Goal: Information Seeking & Learning: Find specific fact

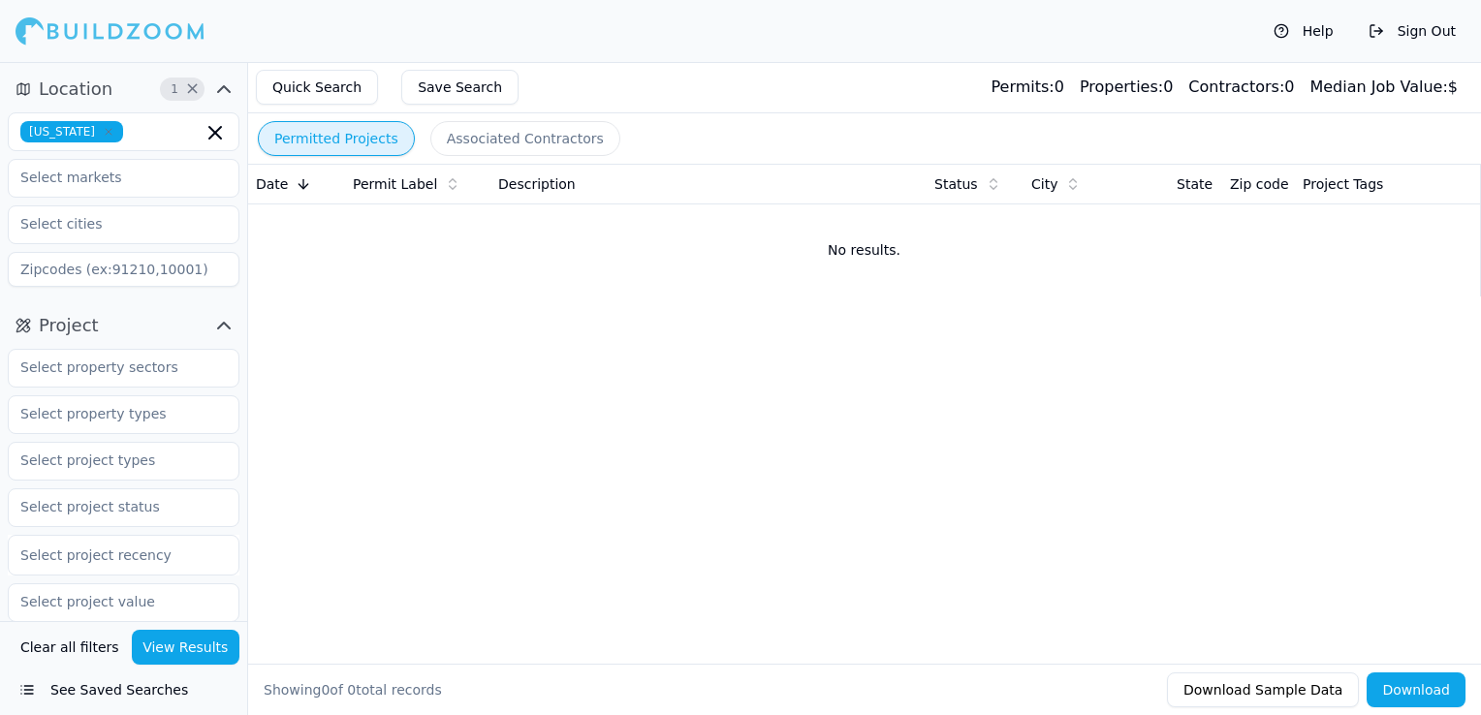
click at [103, 126] on icon "button" at bounding box center [109, 132] width 12 height 12
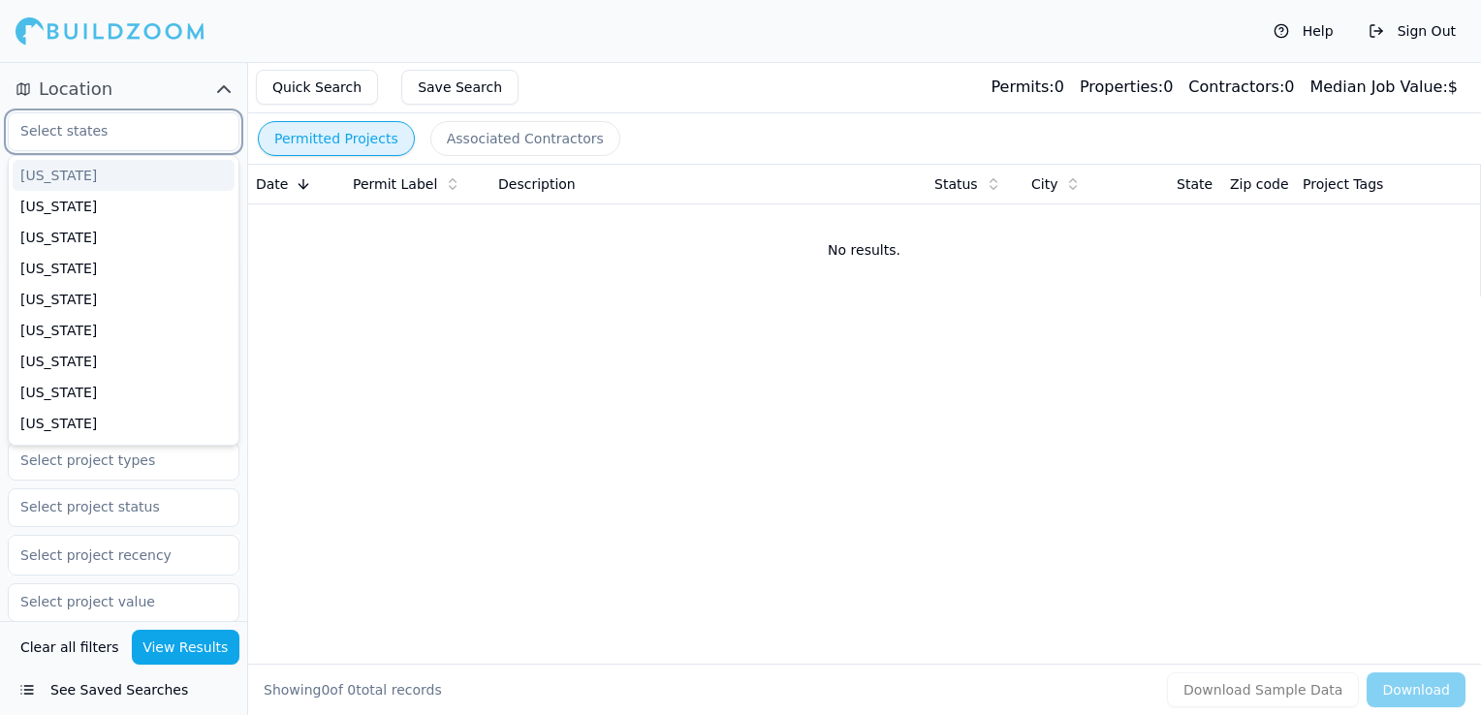
type input "f"
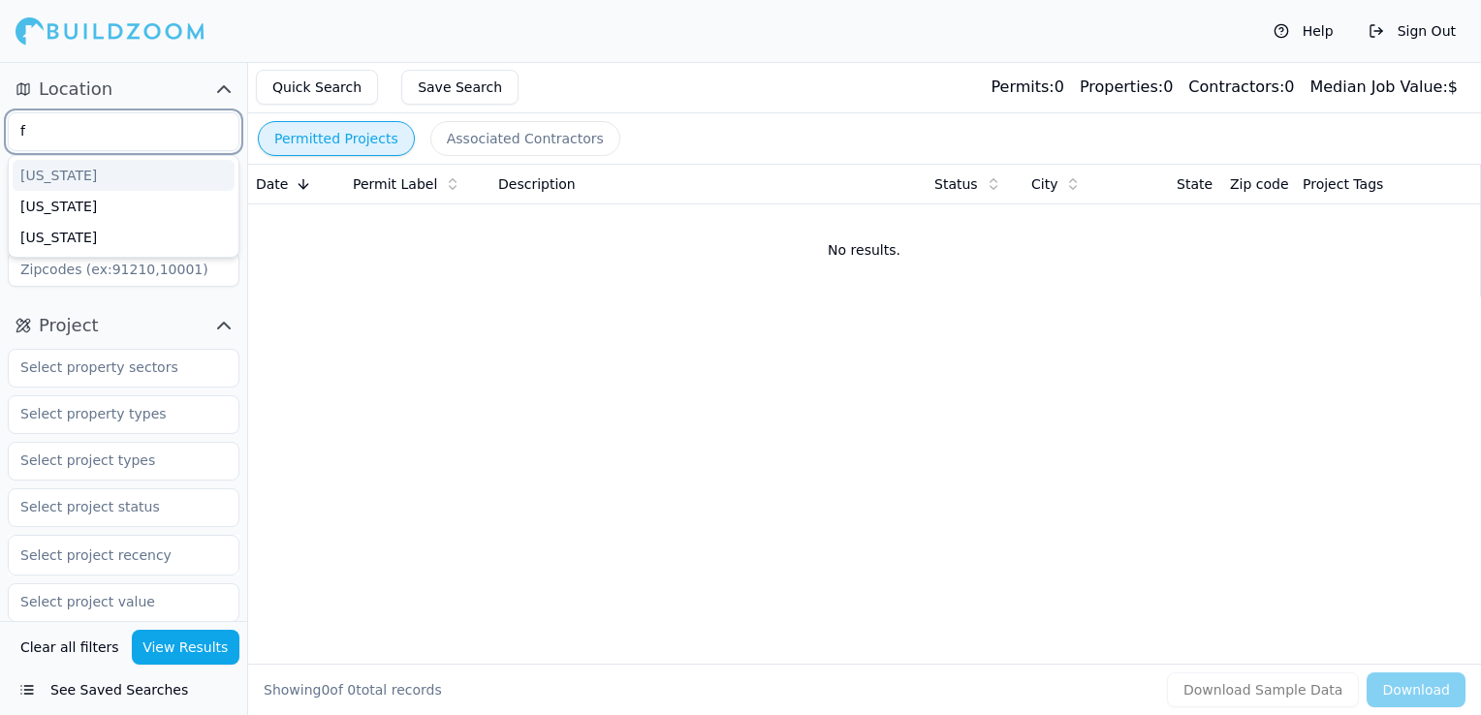
click at [87, 187] on div "[US_STATE]" at bounding box center [124, 175] width 222 height 31
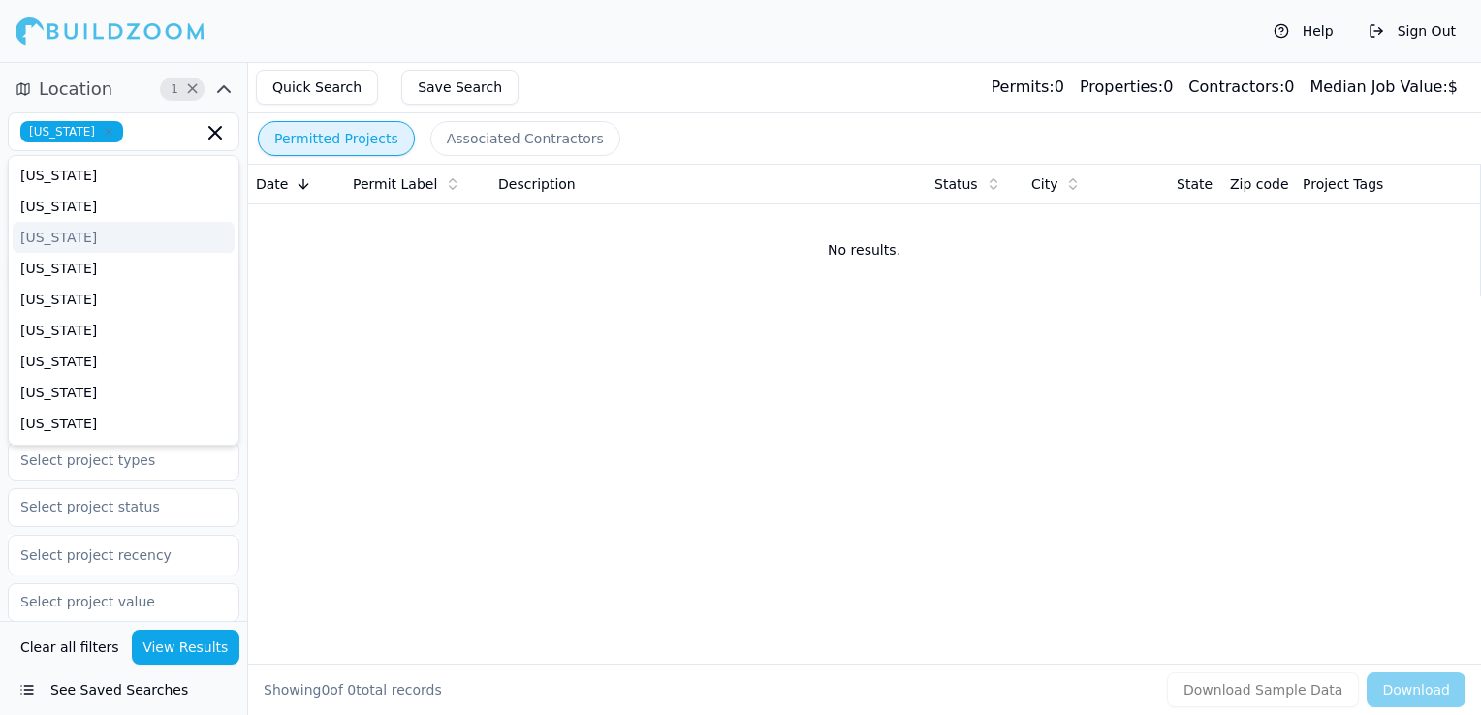
click at [366, 327] on div "Permitted Projects Associated Contractors Date Permit Label Description Status …" at bounding box center [864, 388] width 1234 height 653
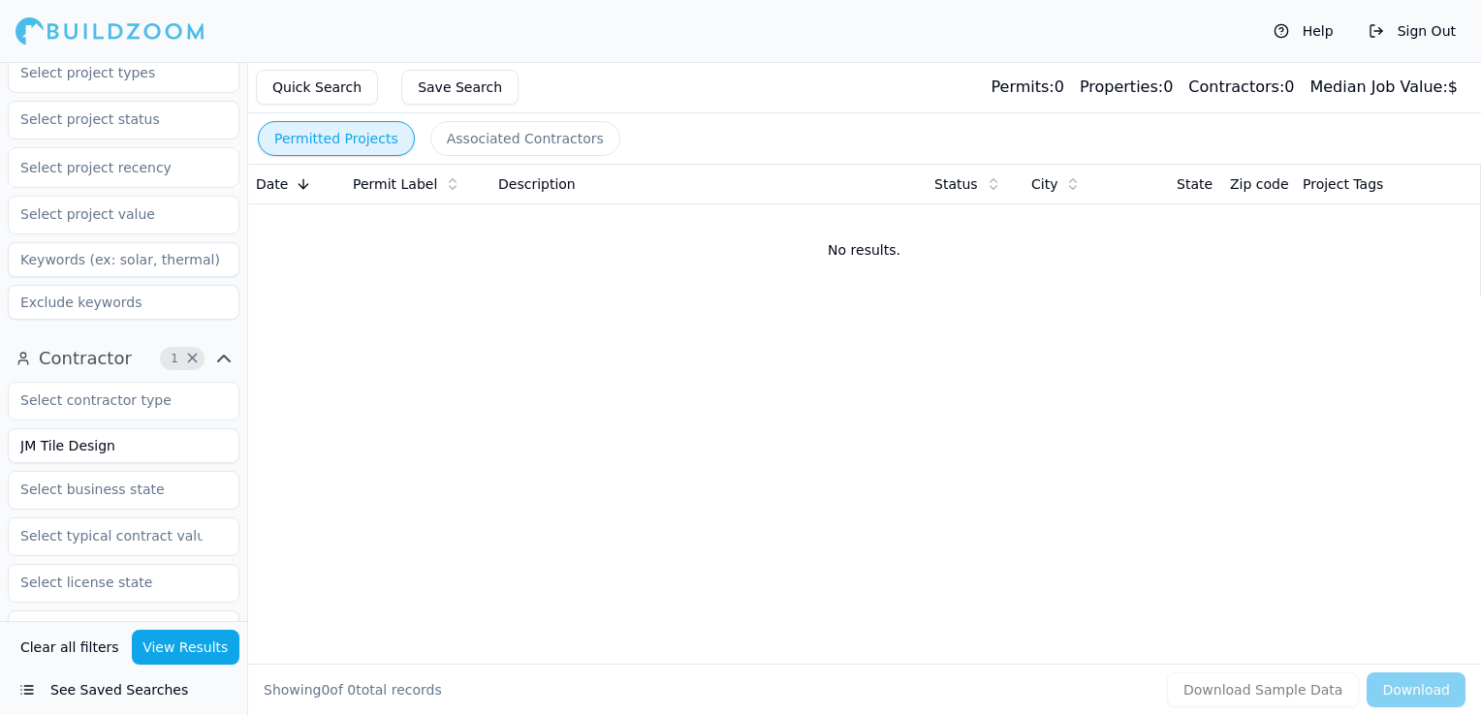
scroll to position [291, 0]
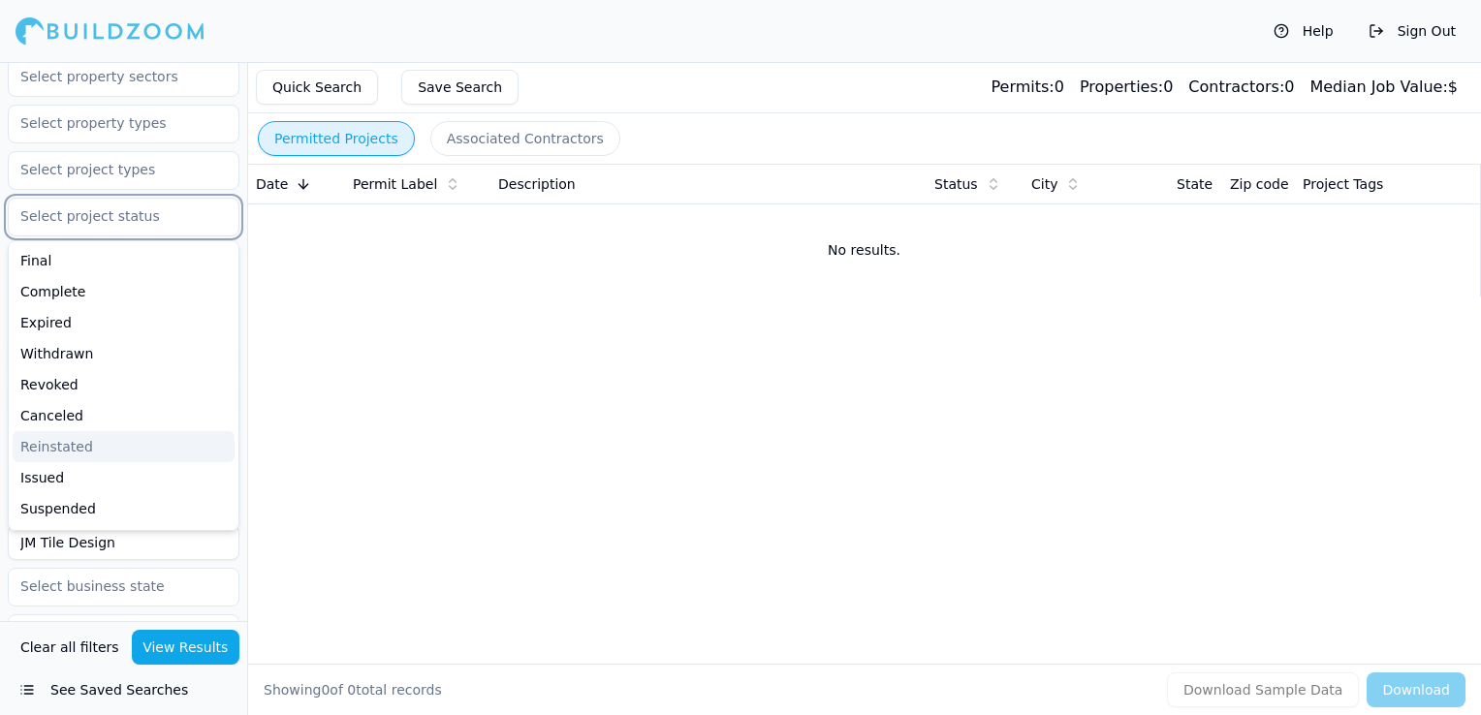
click at [124, 218] on input "text" at bounding box center [111, 216] width 205 height 35
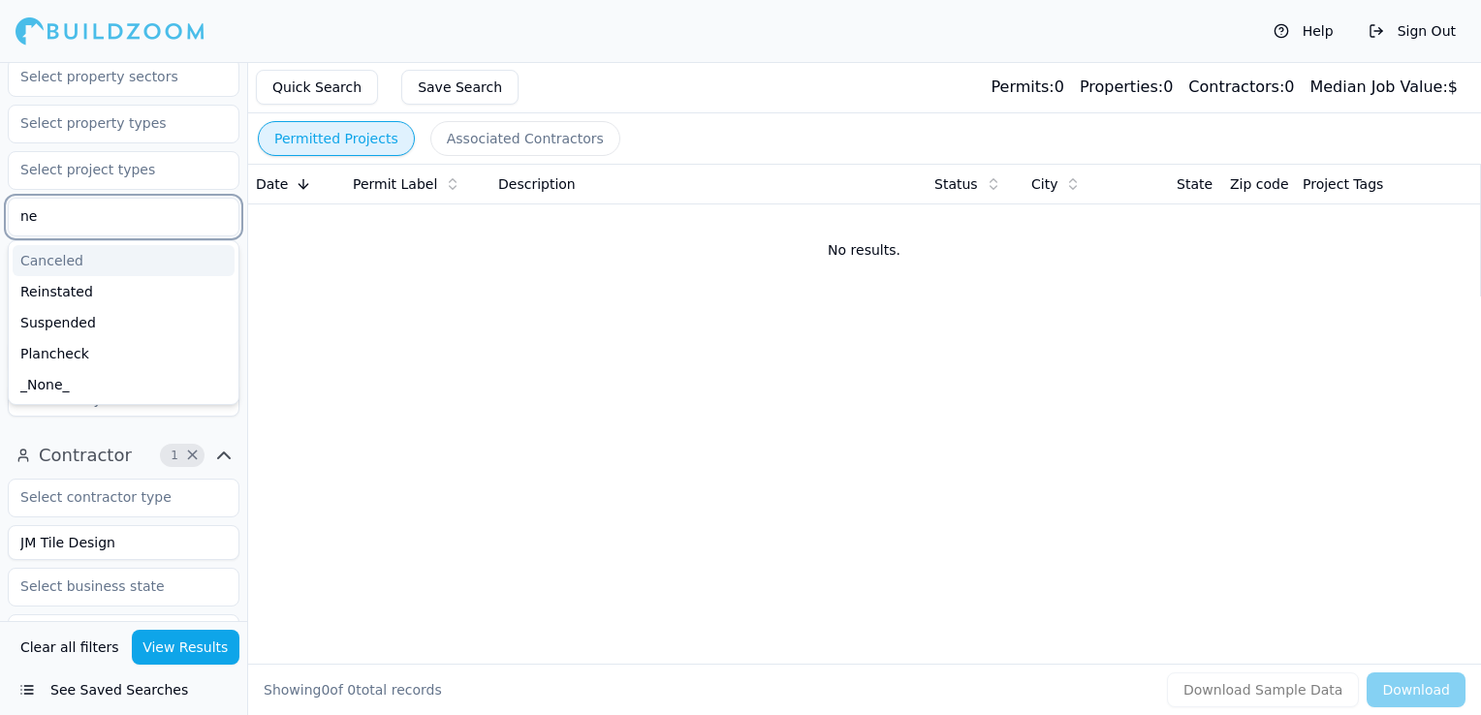
type input "n"
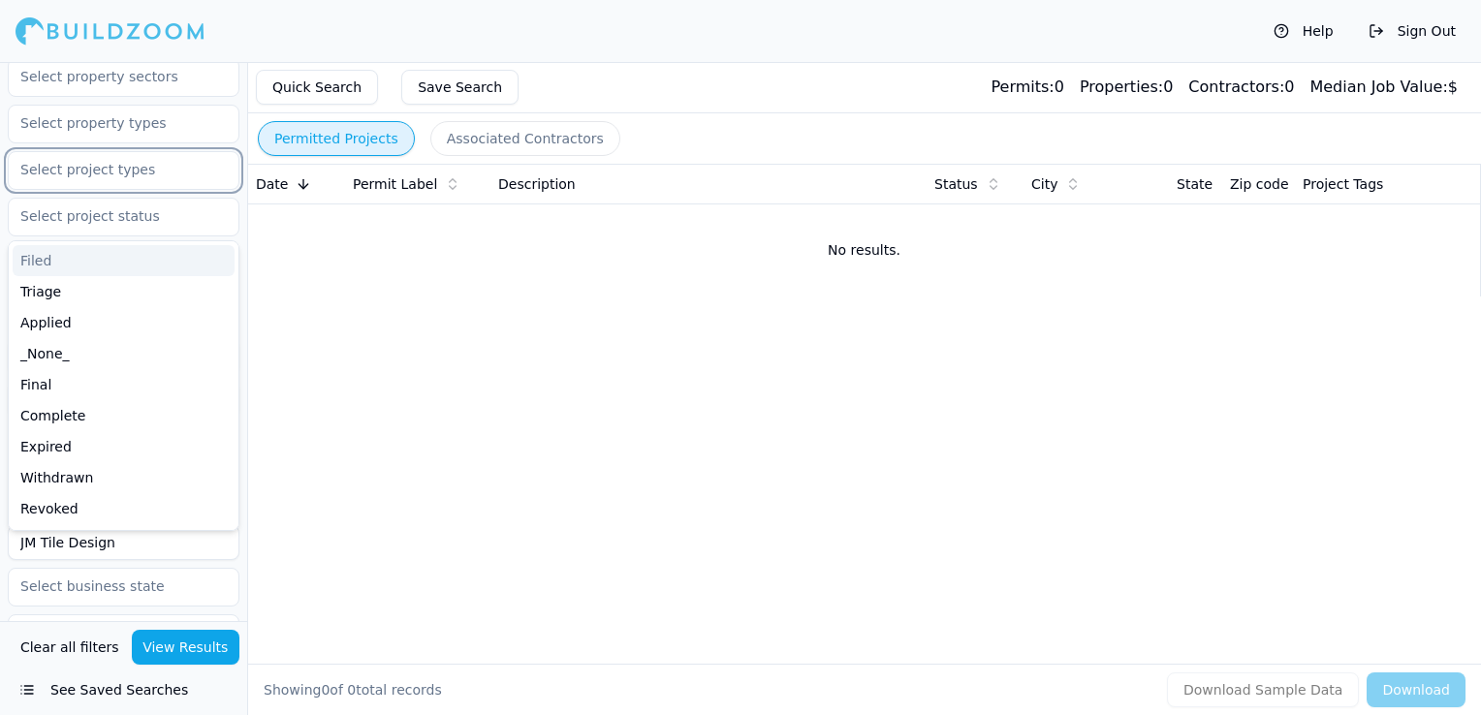
click at [120, 177] on input "text" at bounding box center [111, 169] width 205 height 35
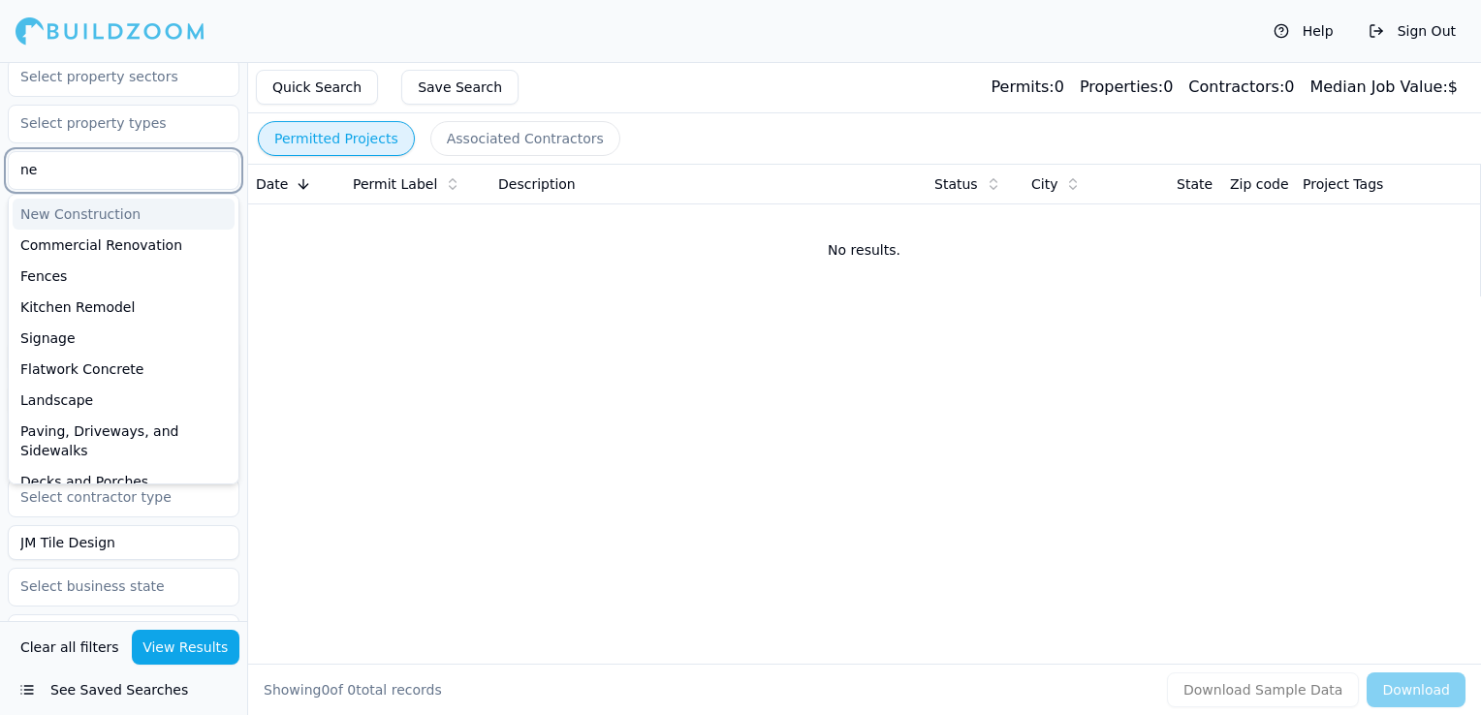
type input "new"
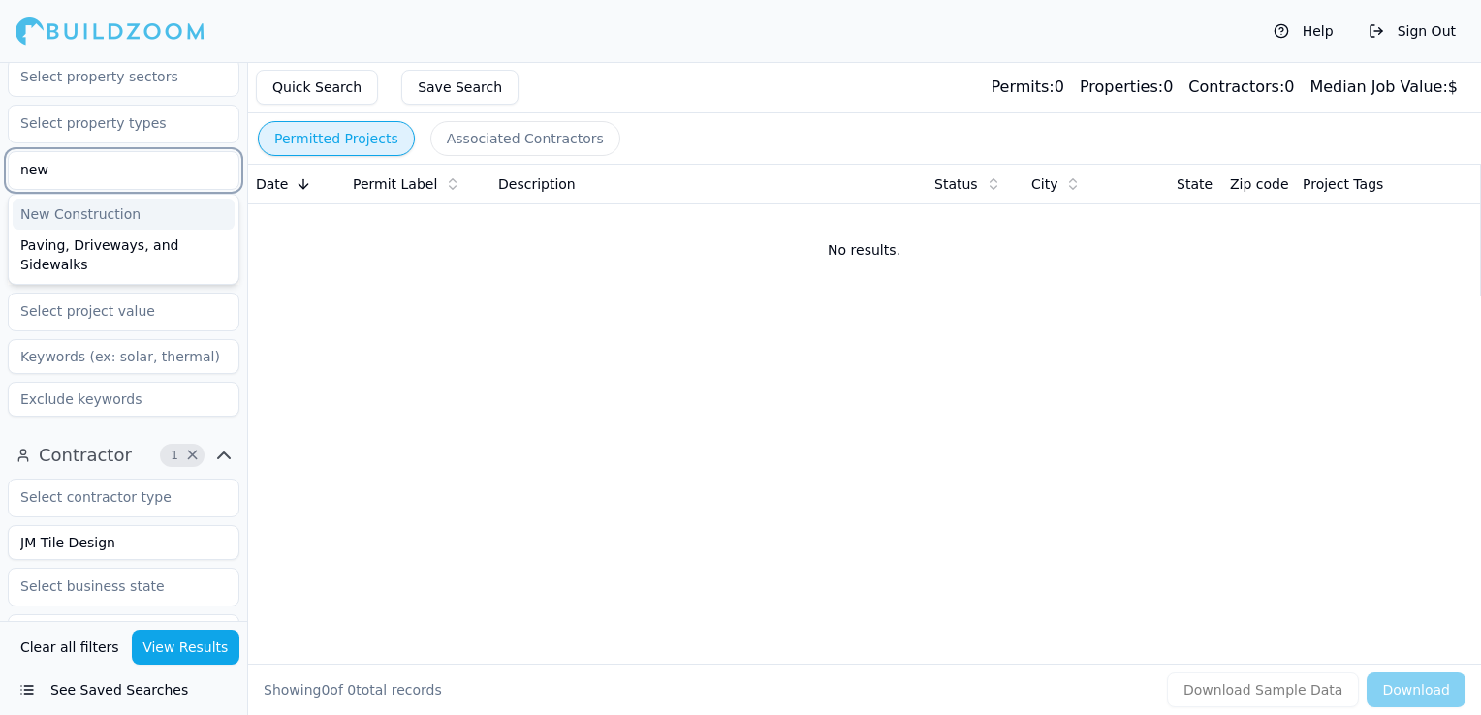
click at [118, 211] on div "New Construction" at bounding box center [124, 214] width 222 height 31
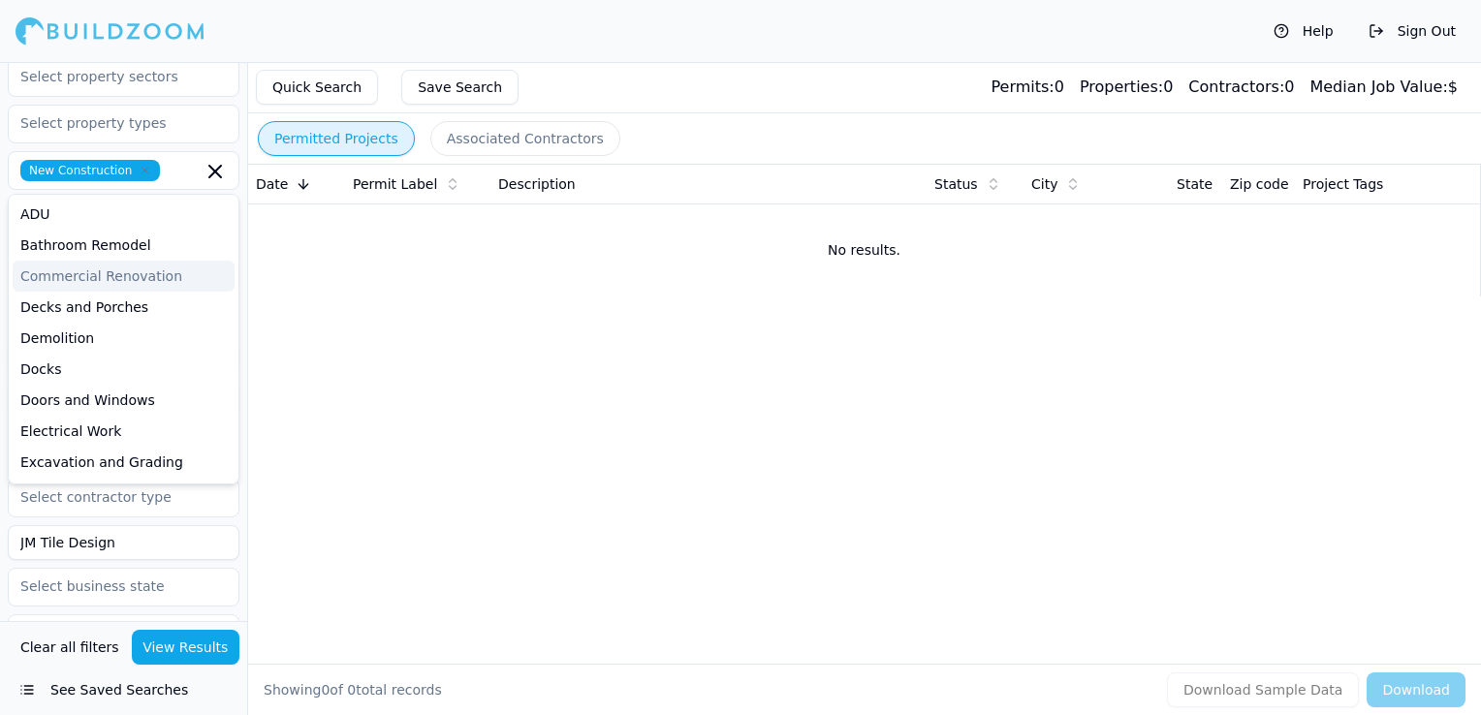
click at [302, 324] on div "Permitted Projects Associated Contractors Date Permit Label Description Status …" at bounding box center [864, 388] width 1234 height 653
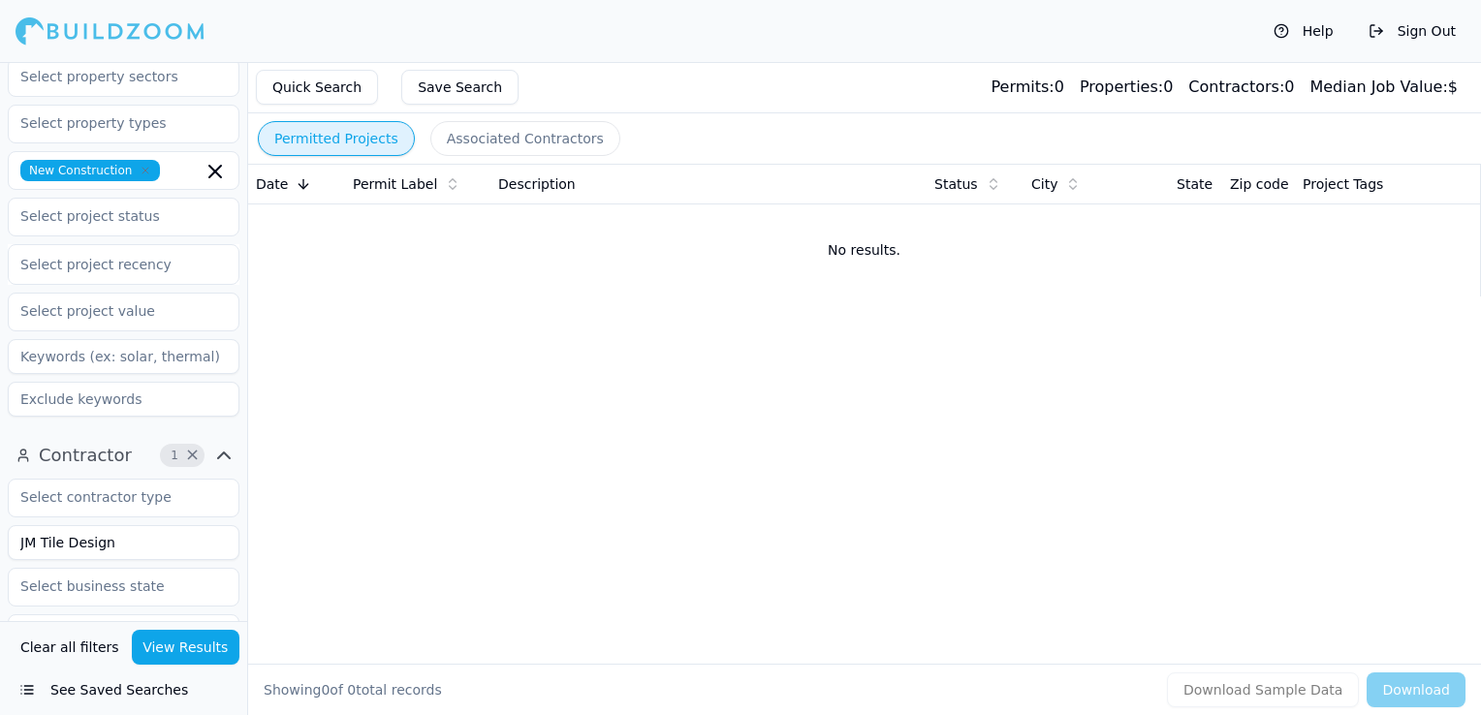
drag, startPoint x: 126, startPoint y: 553, endPoint x: -4, endPoint y: 537, distance: 130.9
click at [0, 537] on html "Help Sign Out Location 1 × [US_STATE] Project 1 × New Construction Select proje…" at bounding box center [740, 357] width 1481 height 715
type input "3JW CONSTRUCTION INC"
click at [200, 642] on button "View Results" at bounding box center [186, 647] width 109 height 35
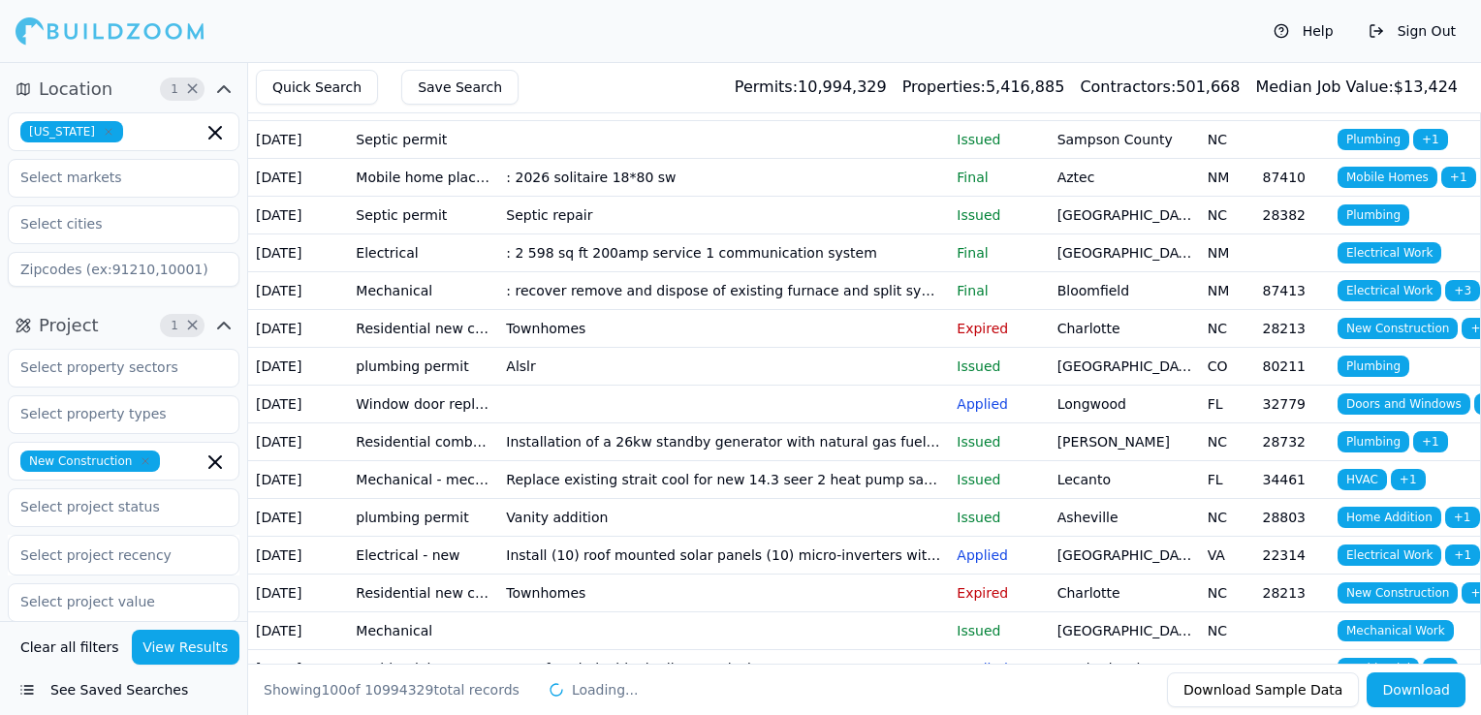
scroll to position [388, 0]
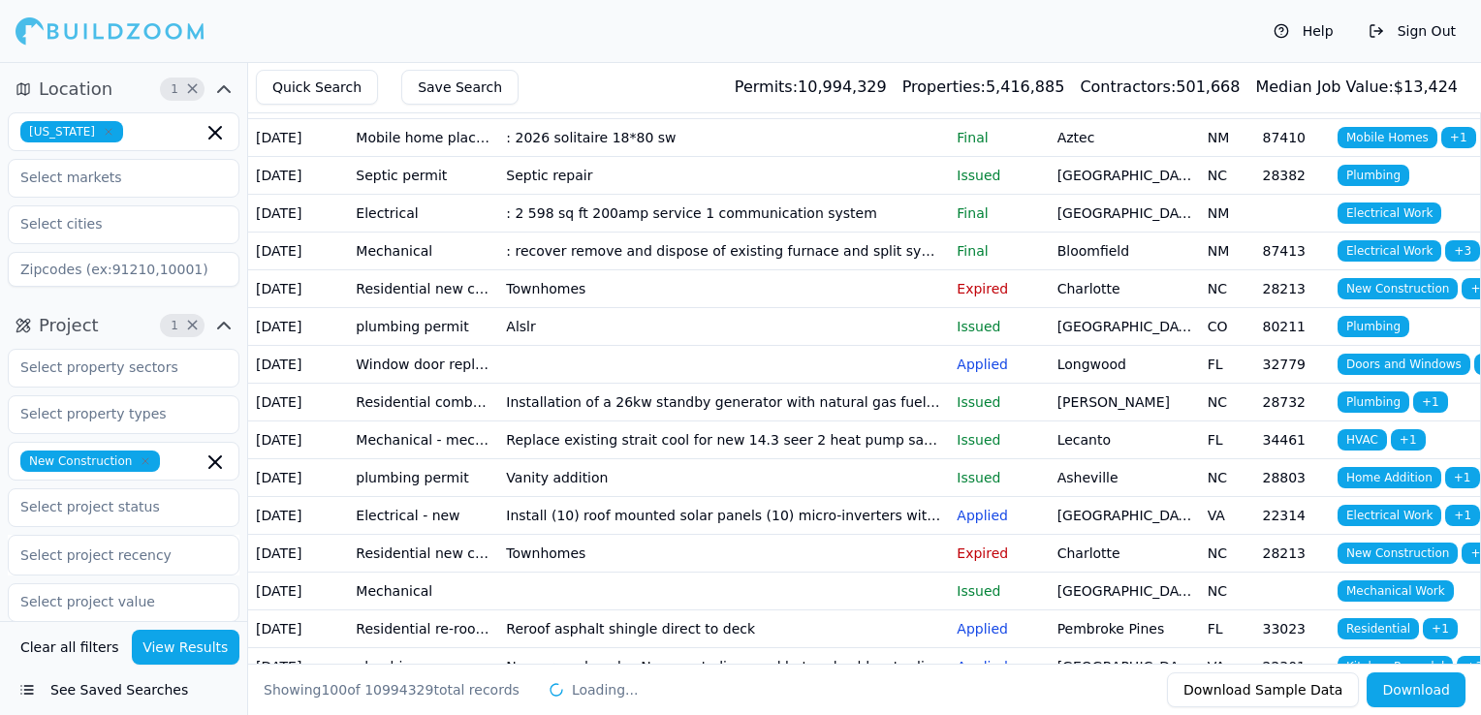
click at [1012, 147] on p "Final" at bounding box center [999, 137] width 84 height 19
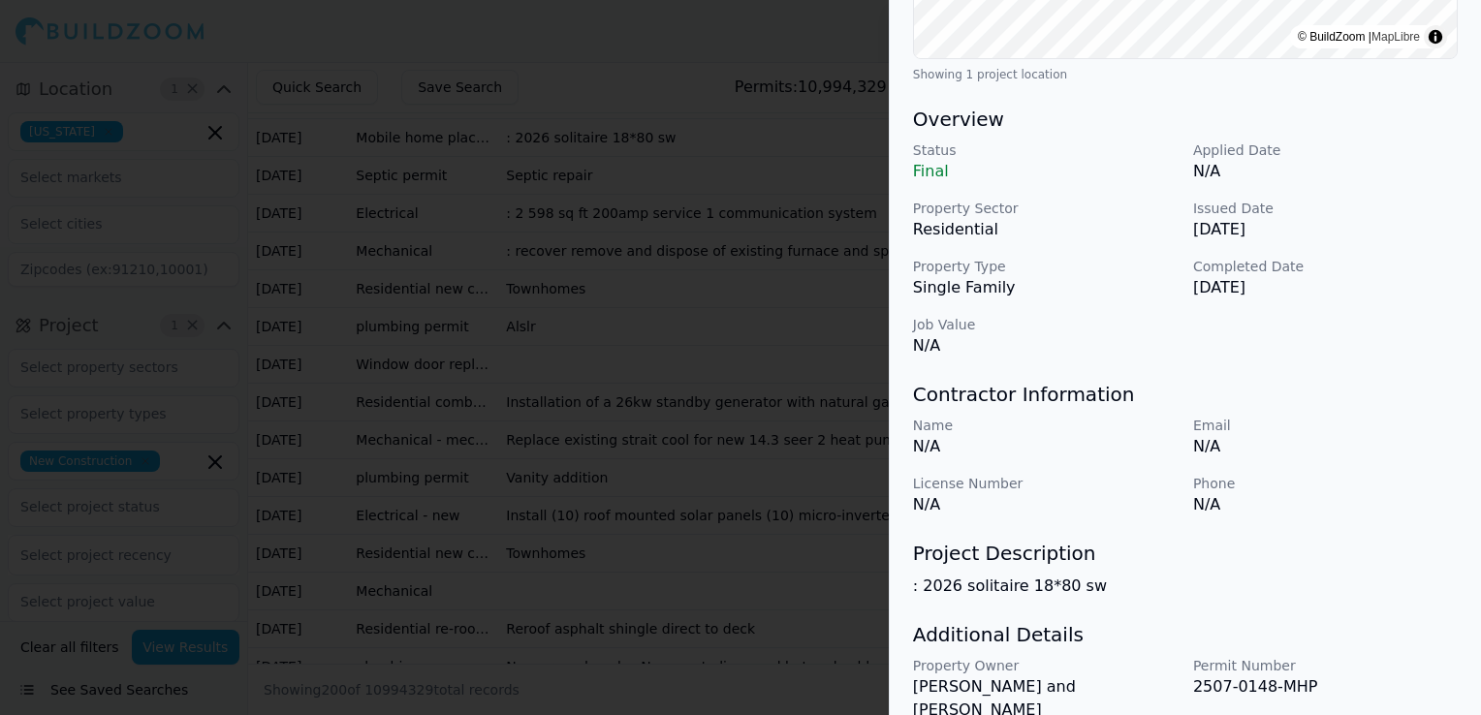
scroll to position [470, 0]
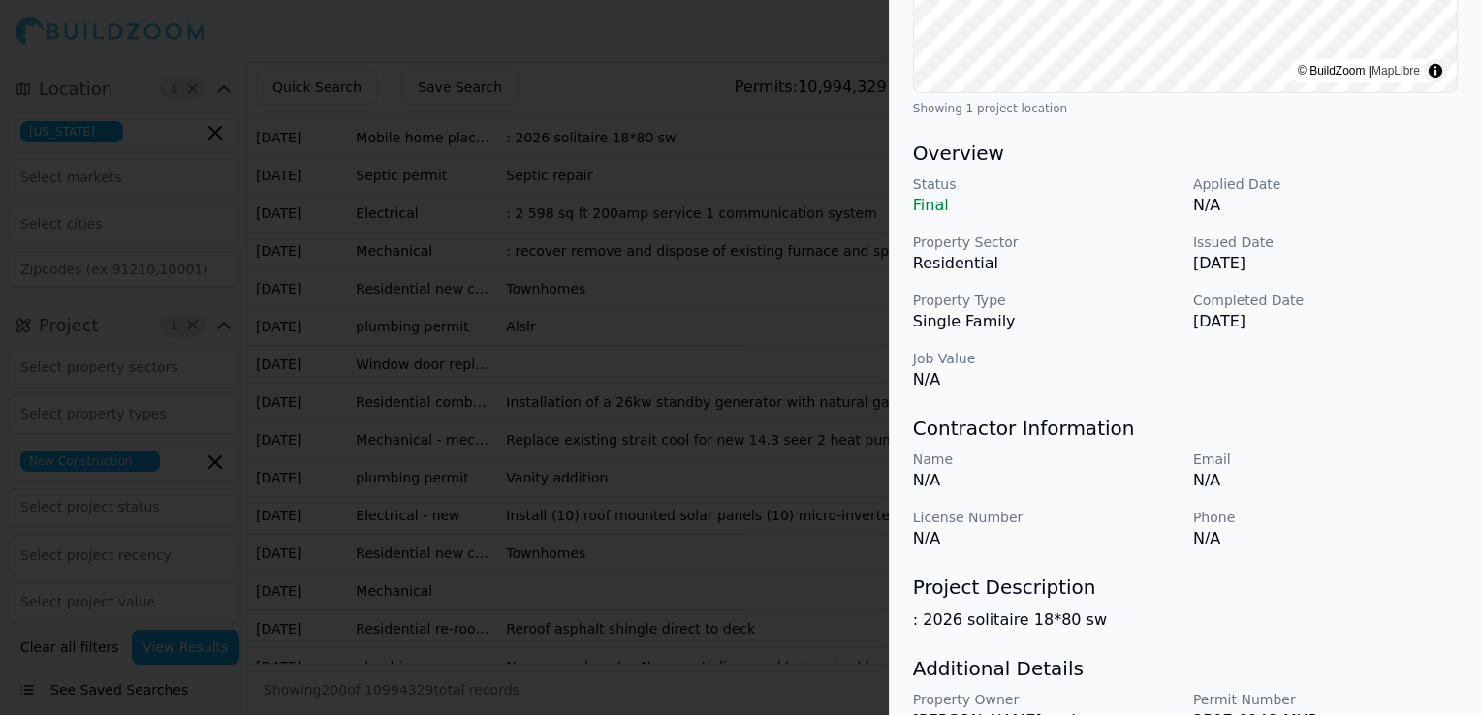
click at [537, 383] on div at bounding box center [740, 357] width 1481 height 715
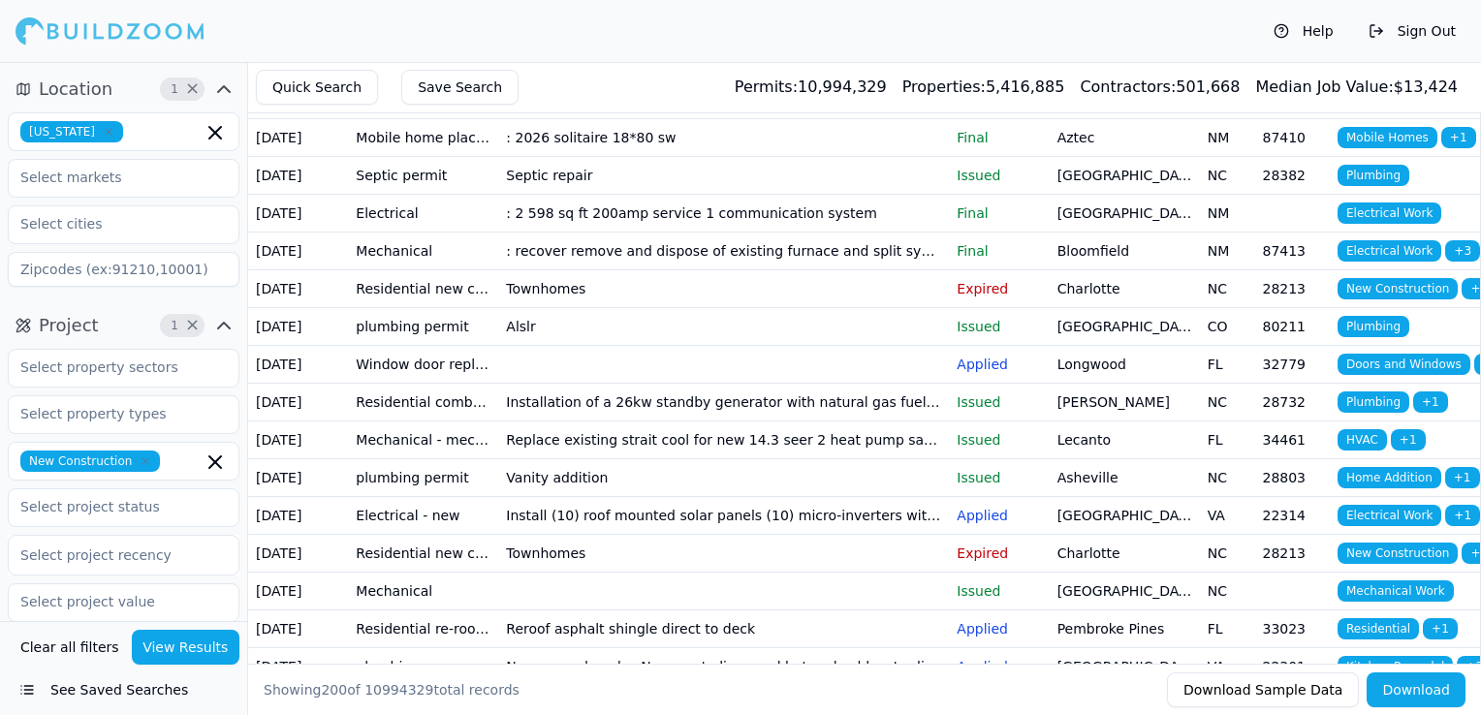
scroll to position [0, 0]
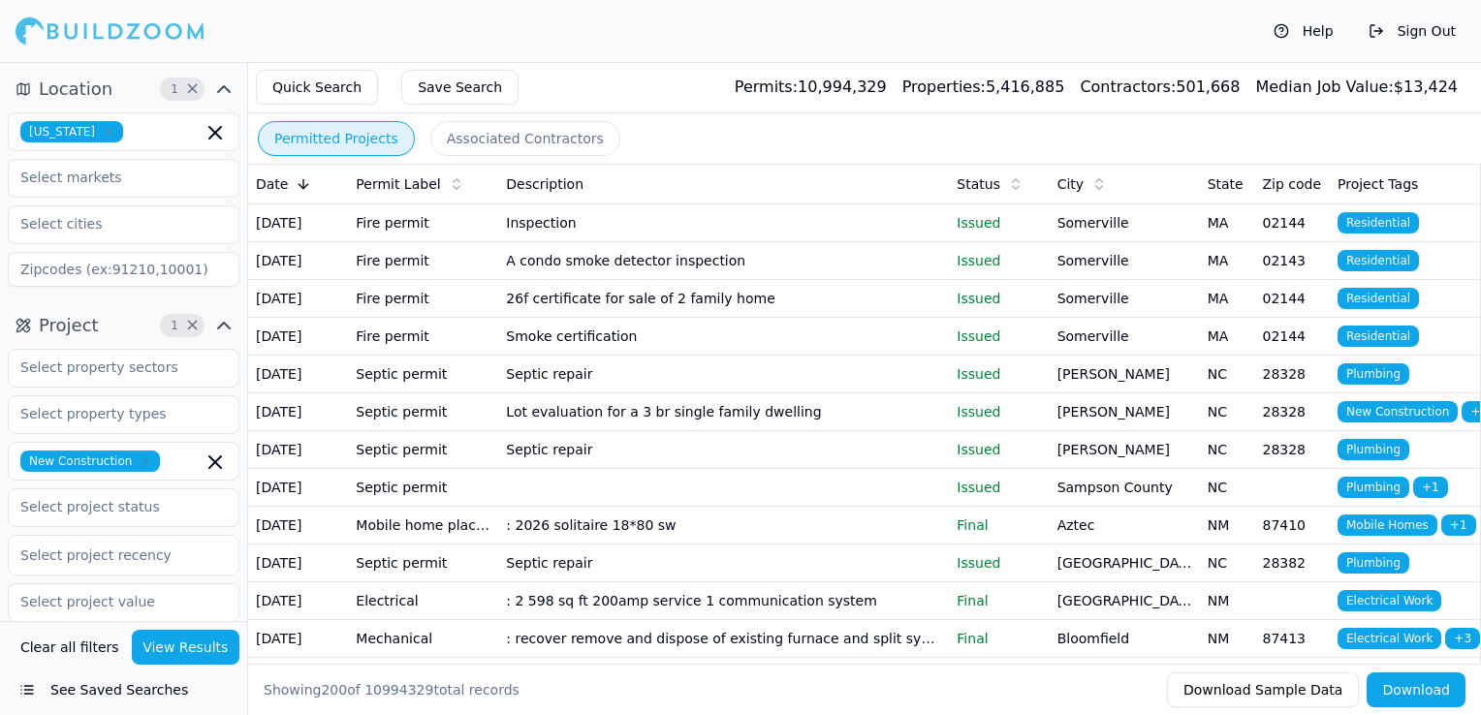
click at [998, 186] on div "Status" at bounding box center [999, 183] width 84 height 19
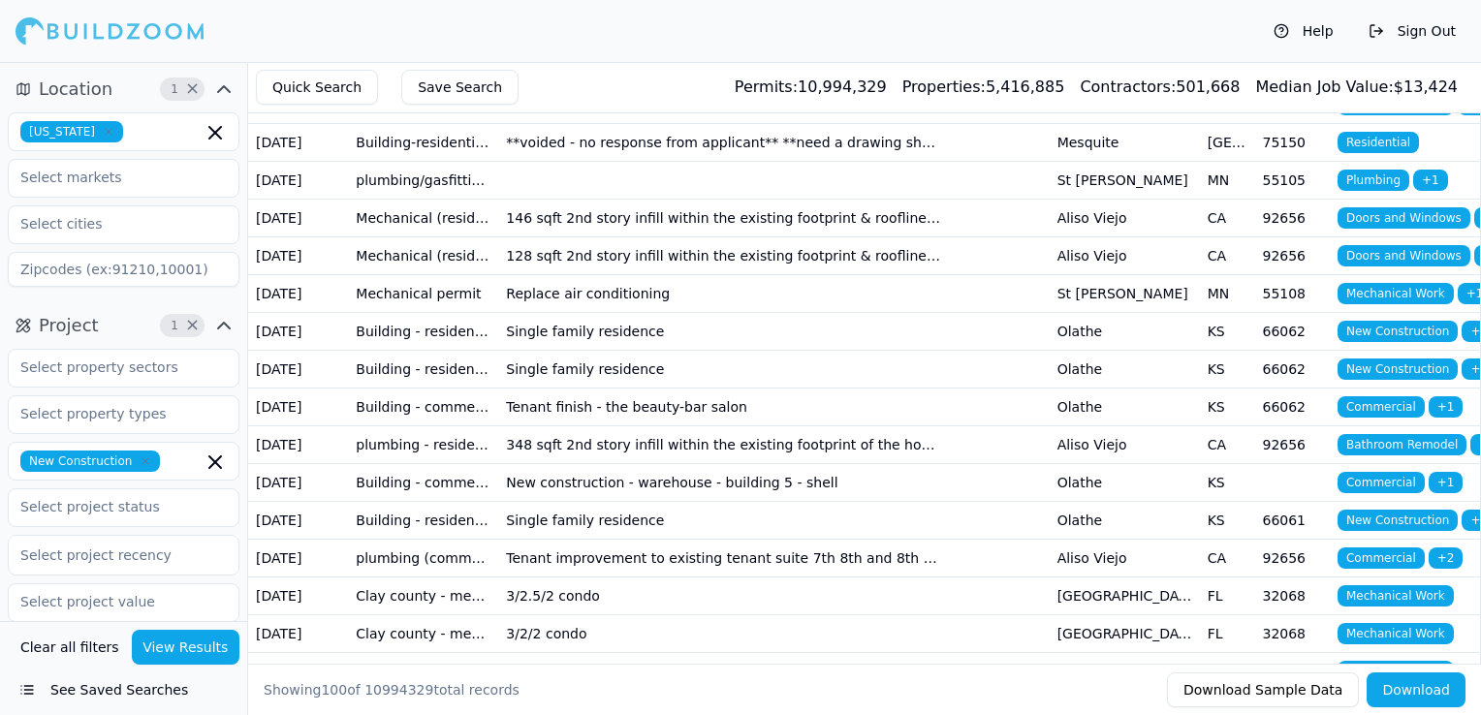
scroll to position [291, 0]
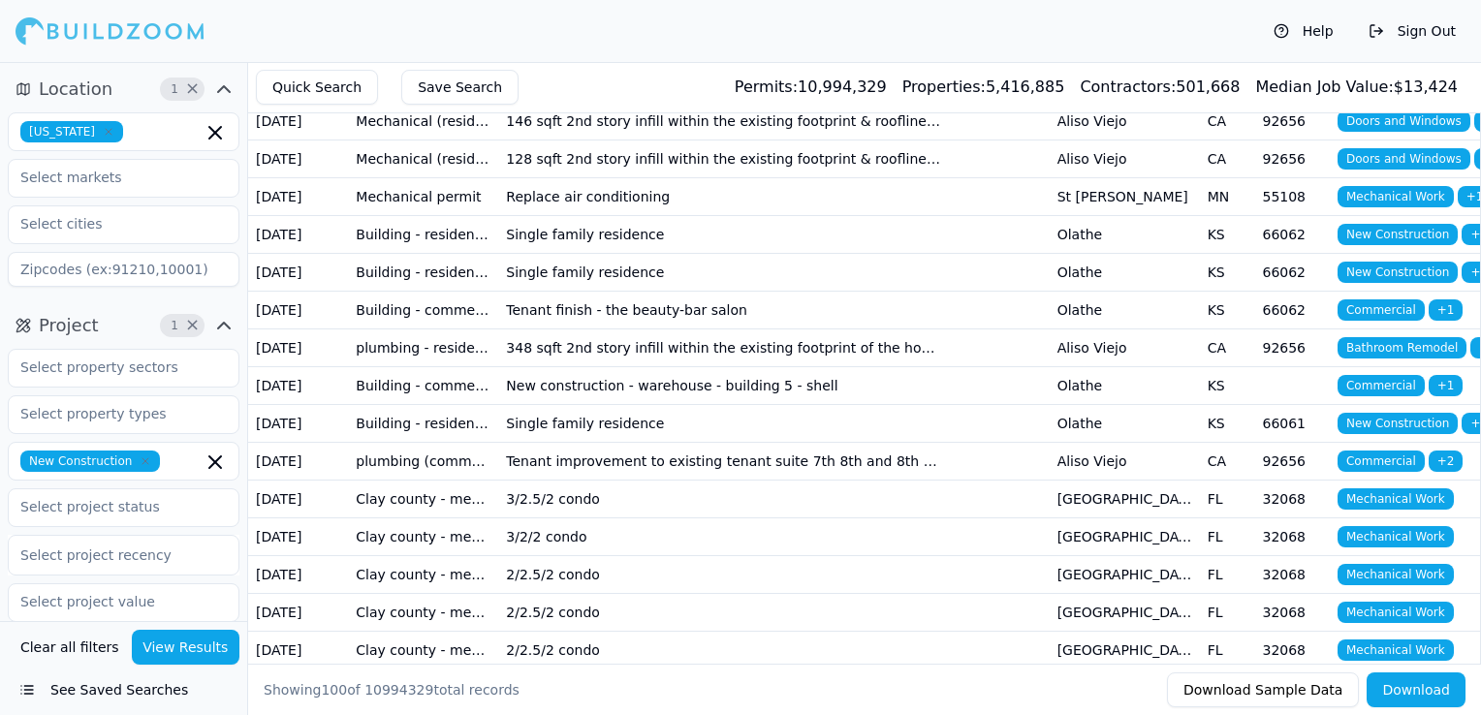
click at [900, 253] on td "Single family residence" at bounding box center [723, 234] width 451 height 38
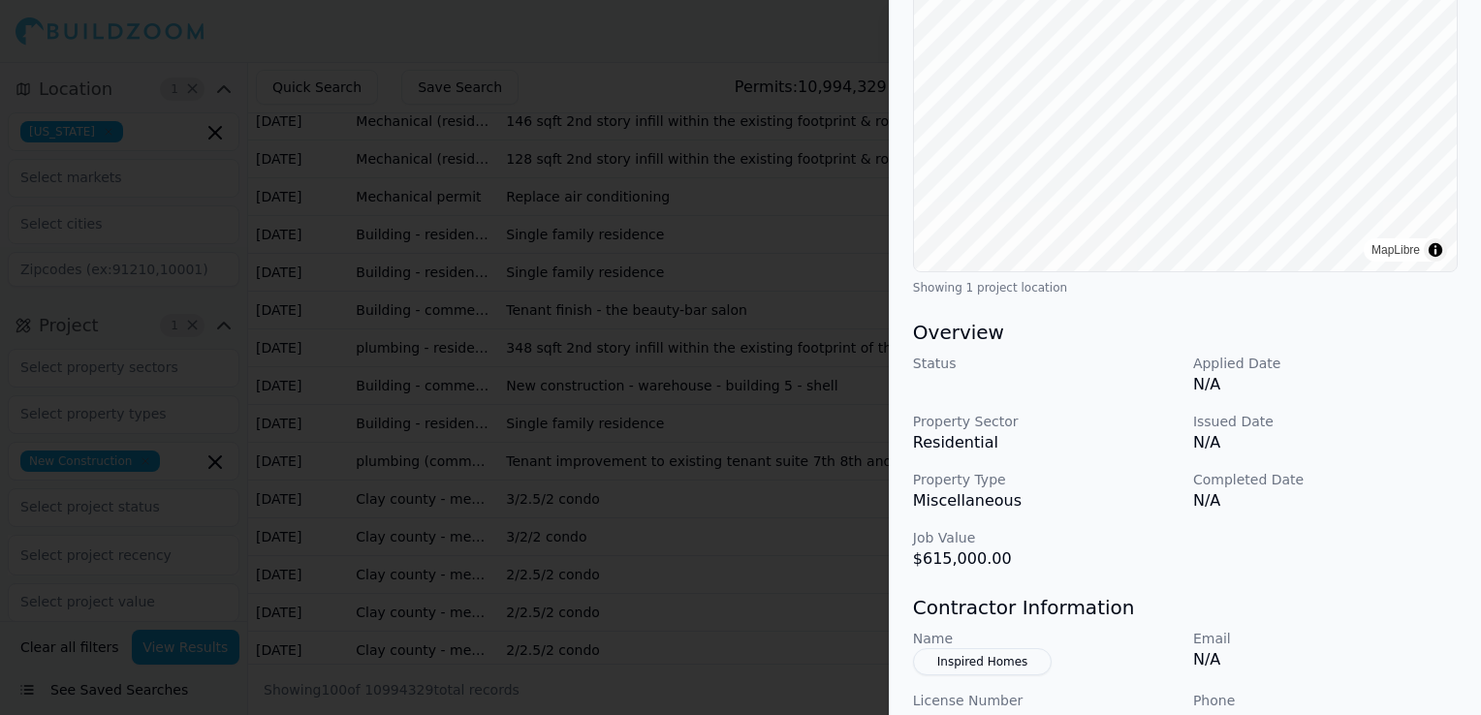
click at [772, 386] on div at bounding box center [740, 357] width 1481 height 715
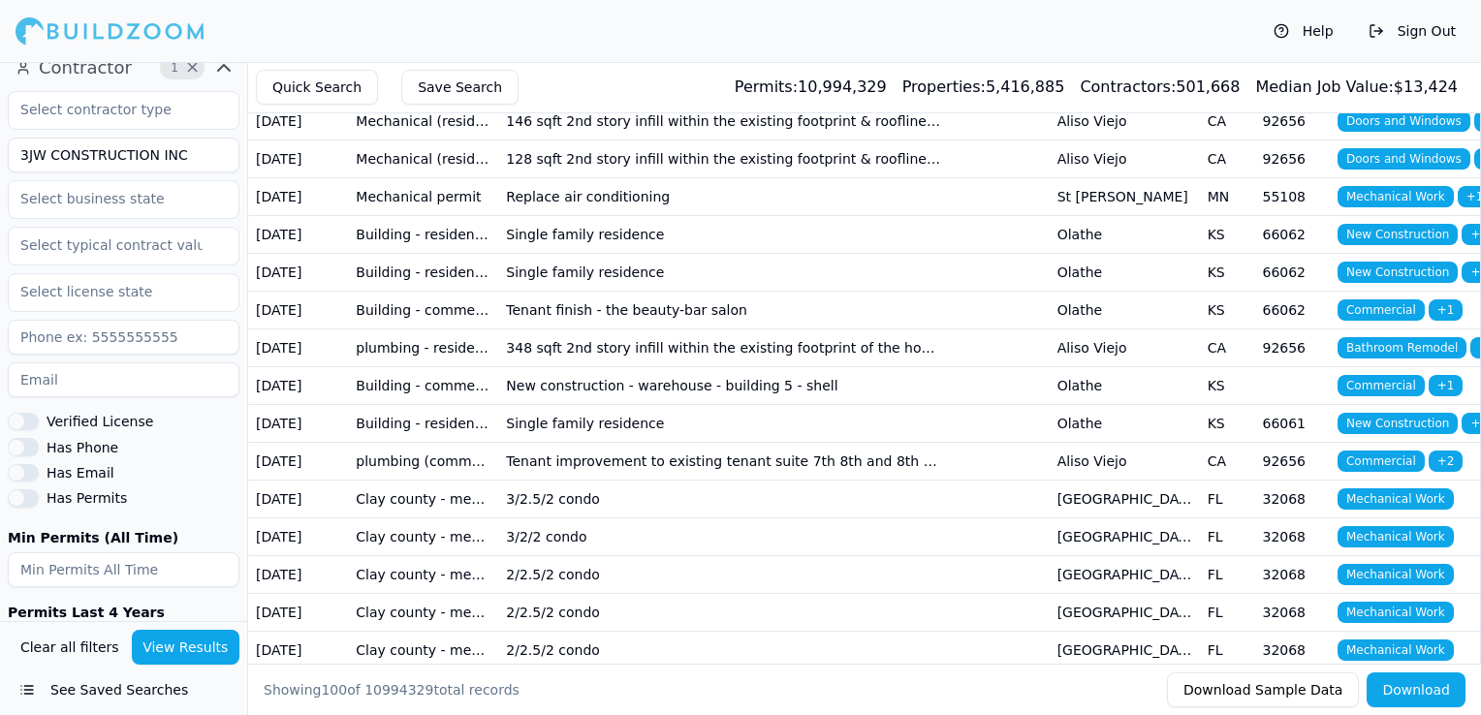
scroll to position [763, 0]
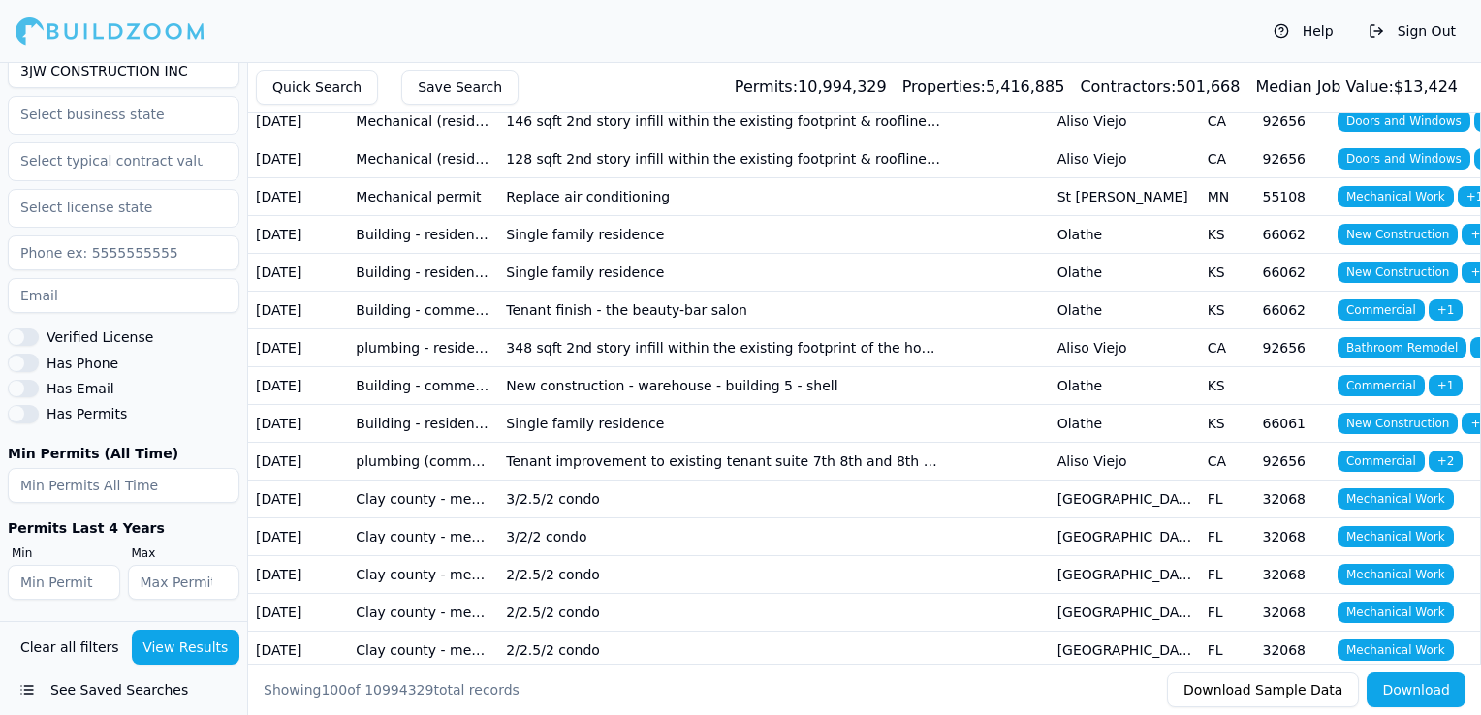
click at [850, 291] on td "Single family residence" at bounding box center [723, 272] width 451 height 38
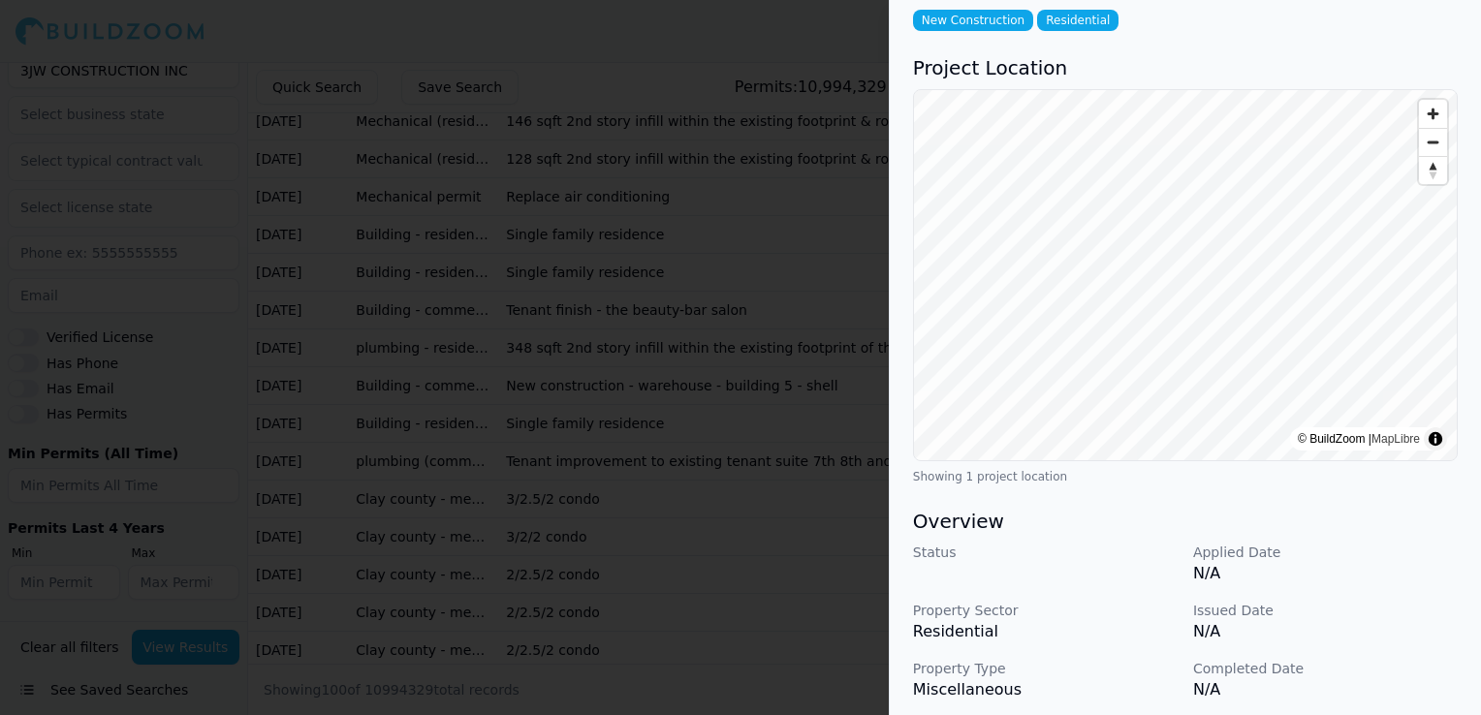
scroll to position [86, 0]
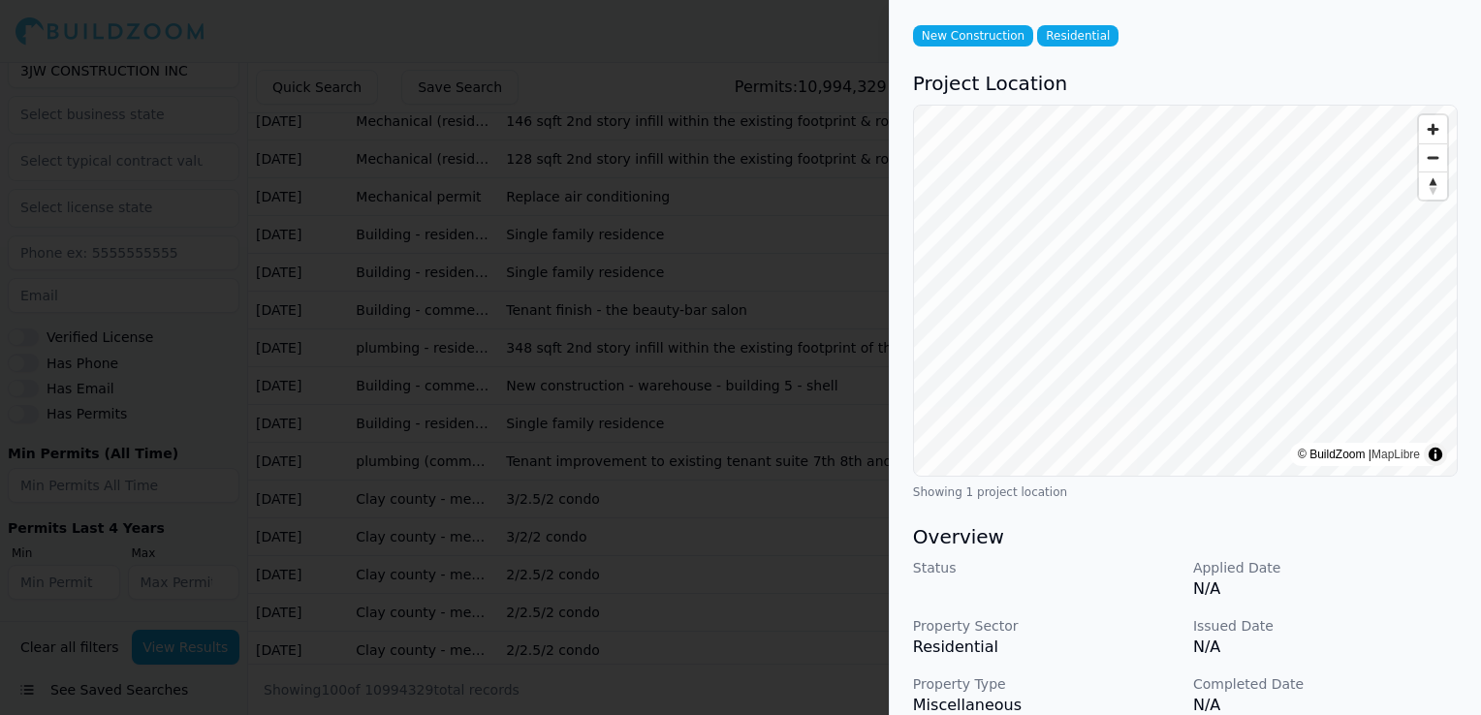
click at [799, 407] on div at bounding box center [740, 357] width 1481 height 715
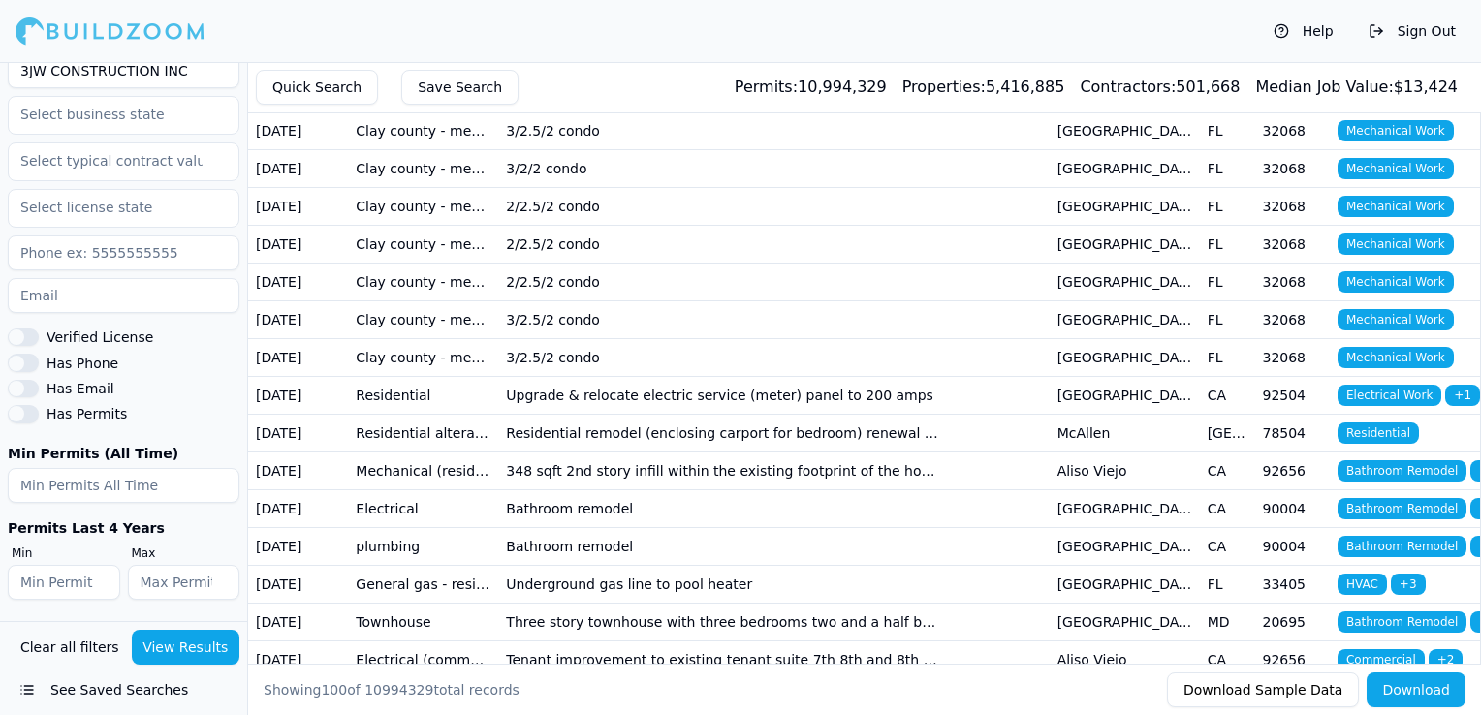
scroll to position [872, 0]
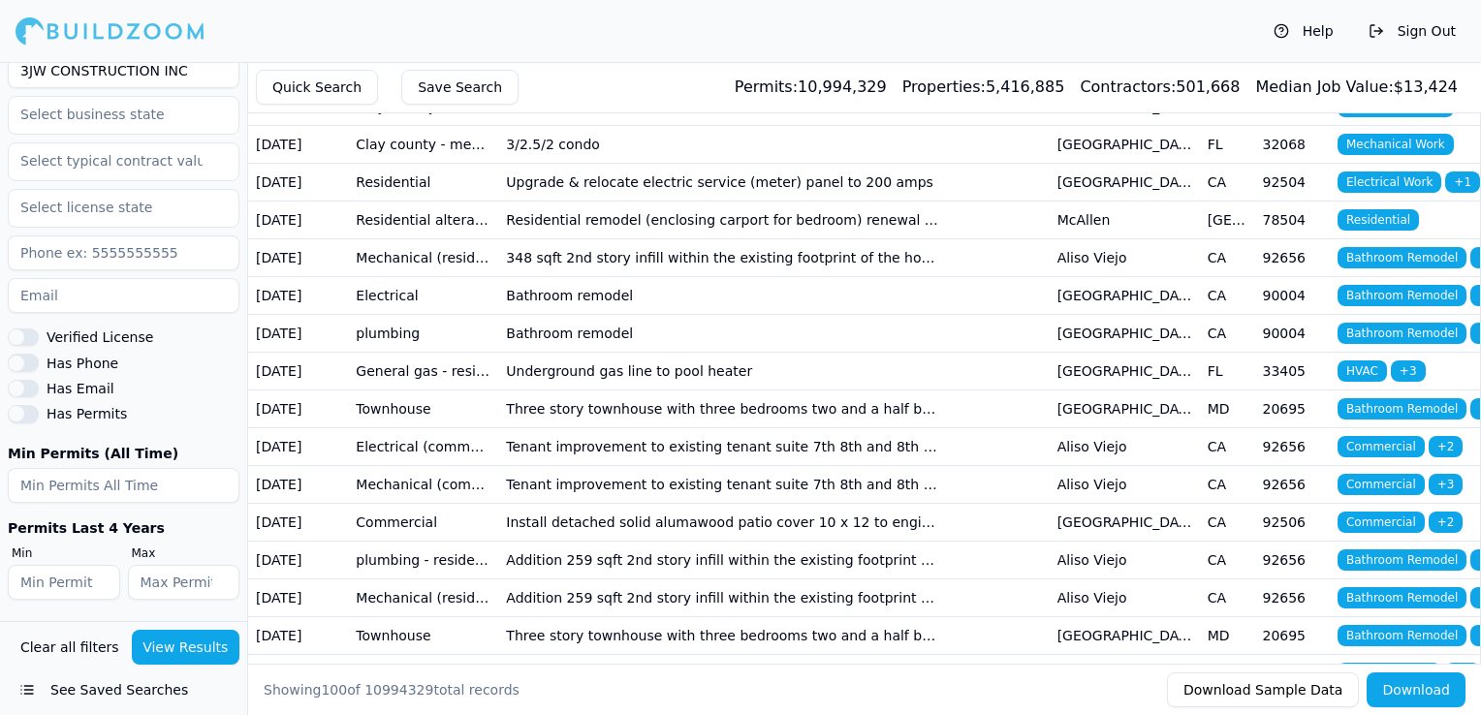
click at [892, 87] on td "2/2.5/2 condo" at bounding box center [723, 68] width 451 height 38
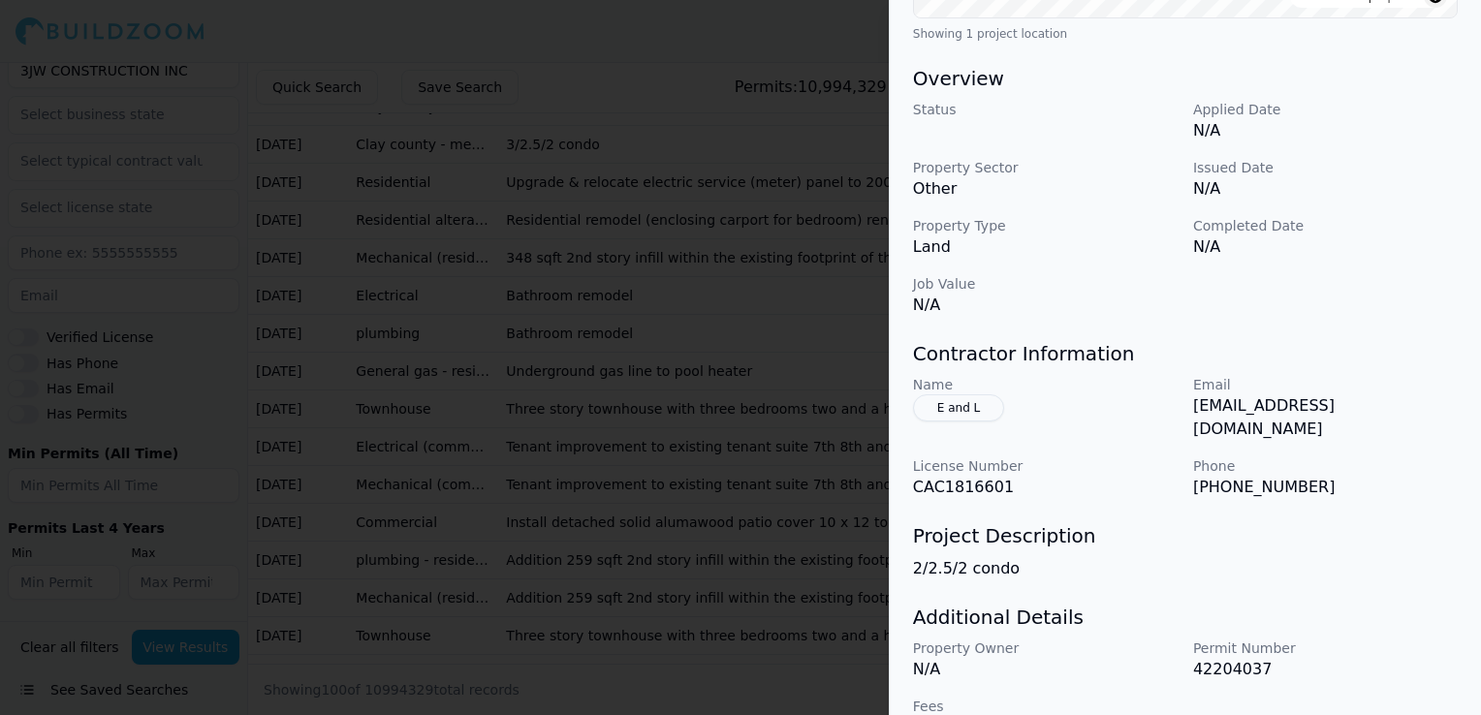
scroll to position [571, 0]
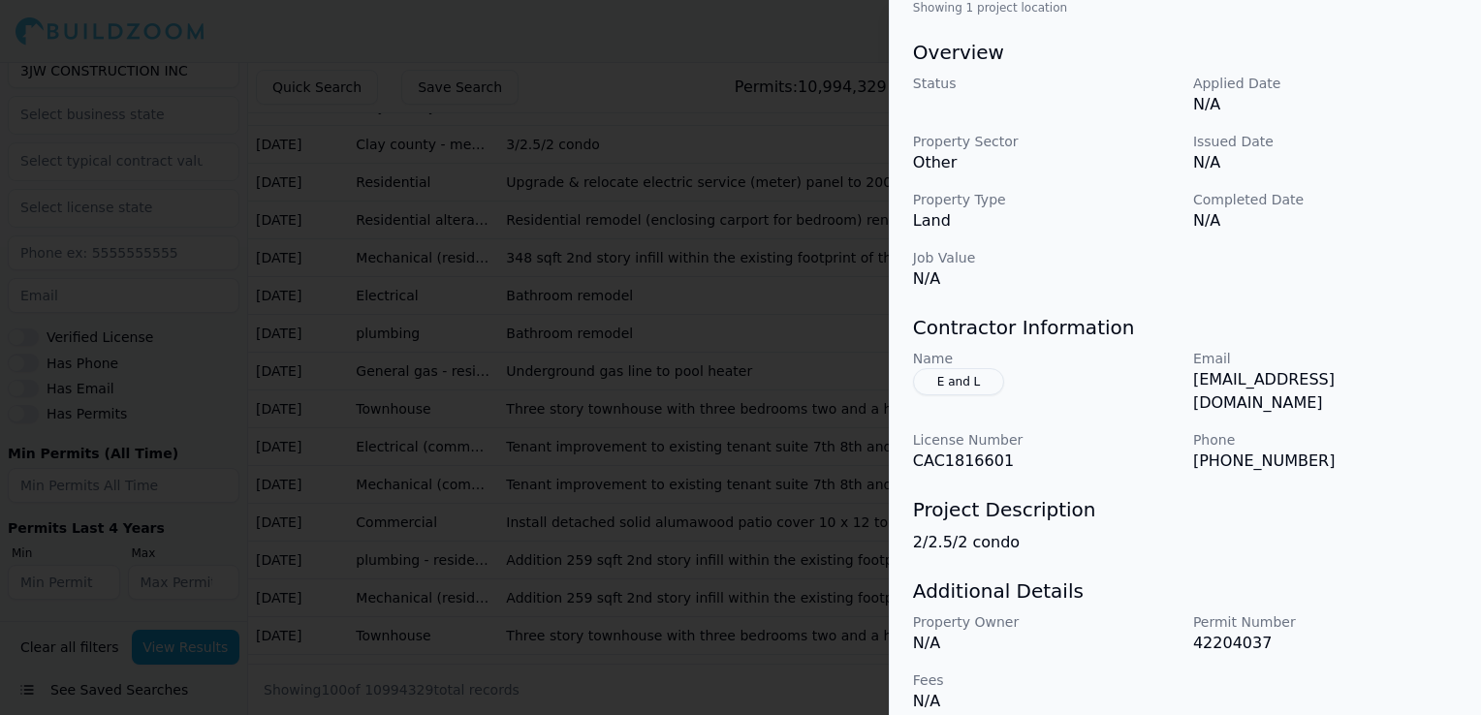
click at [750, 442] on div at bounding box center [740, 357] width 1481 height 715
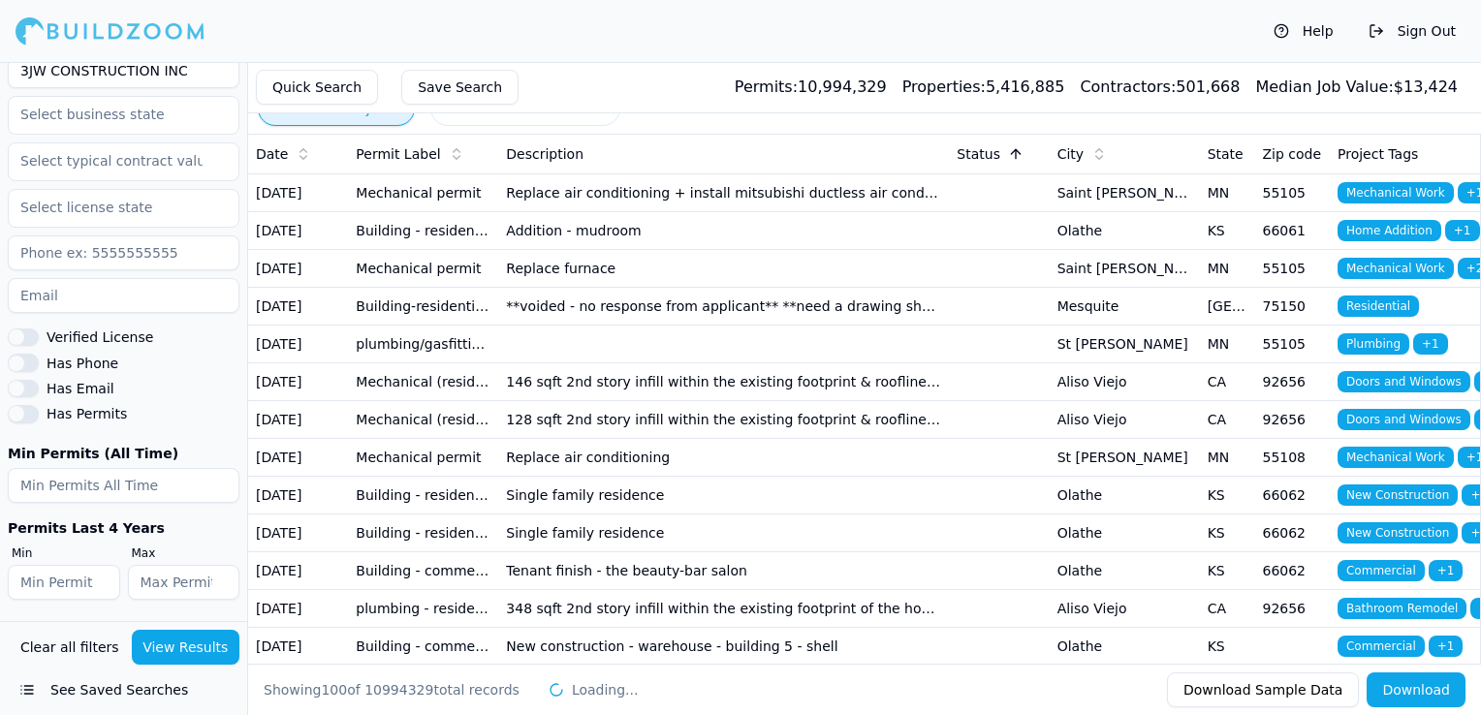
scroll to position [0, 0]
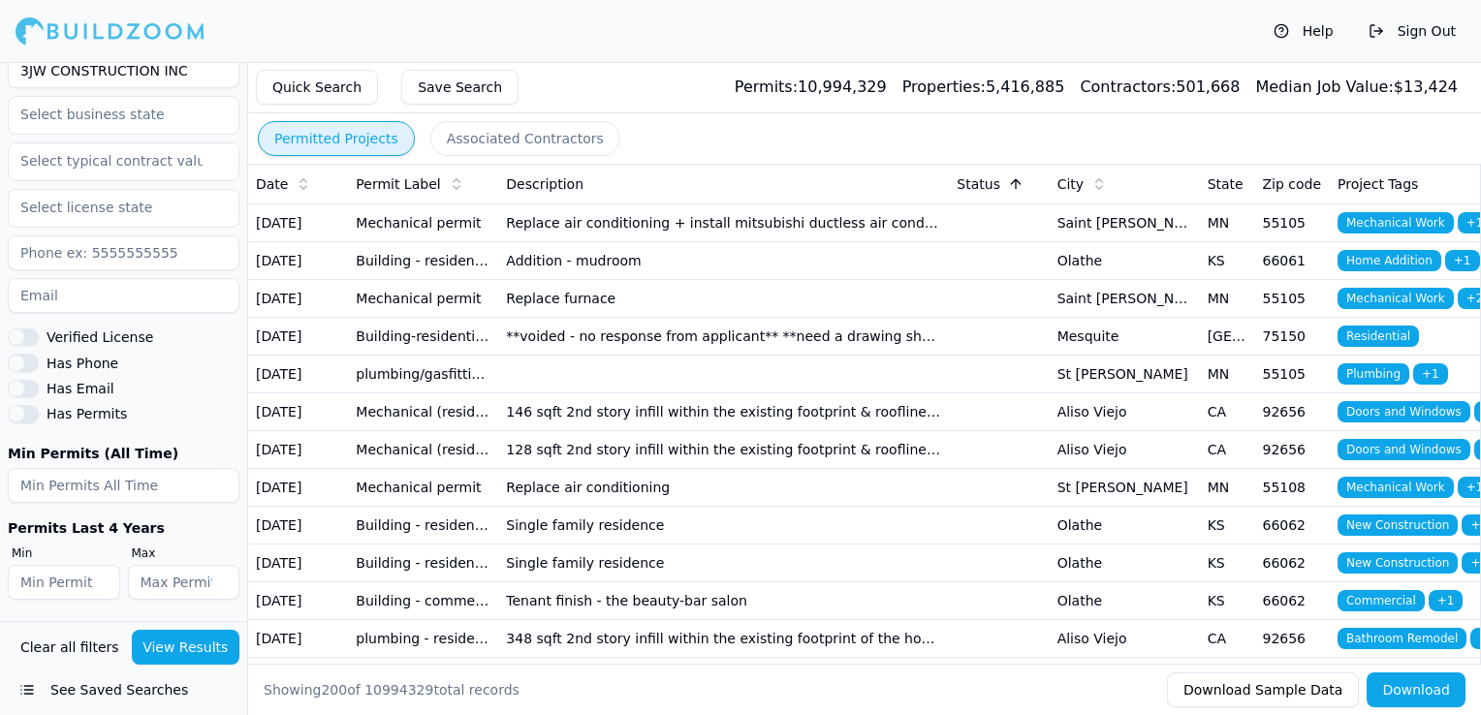
click at [992, 180] on span "Status" at bounding box center [979, 183] width 44 height 19
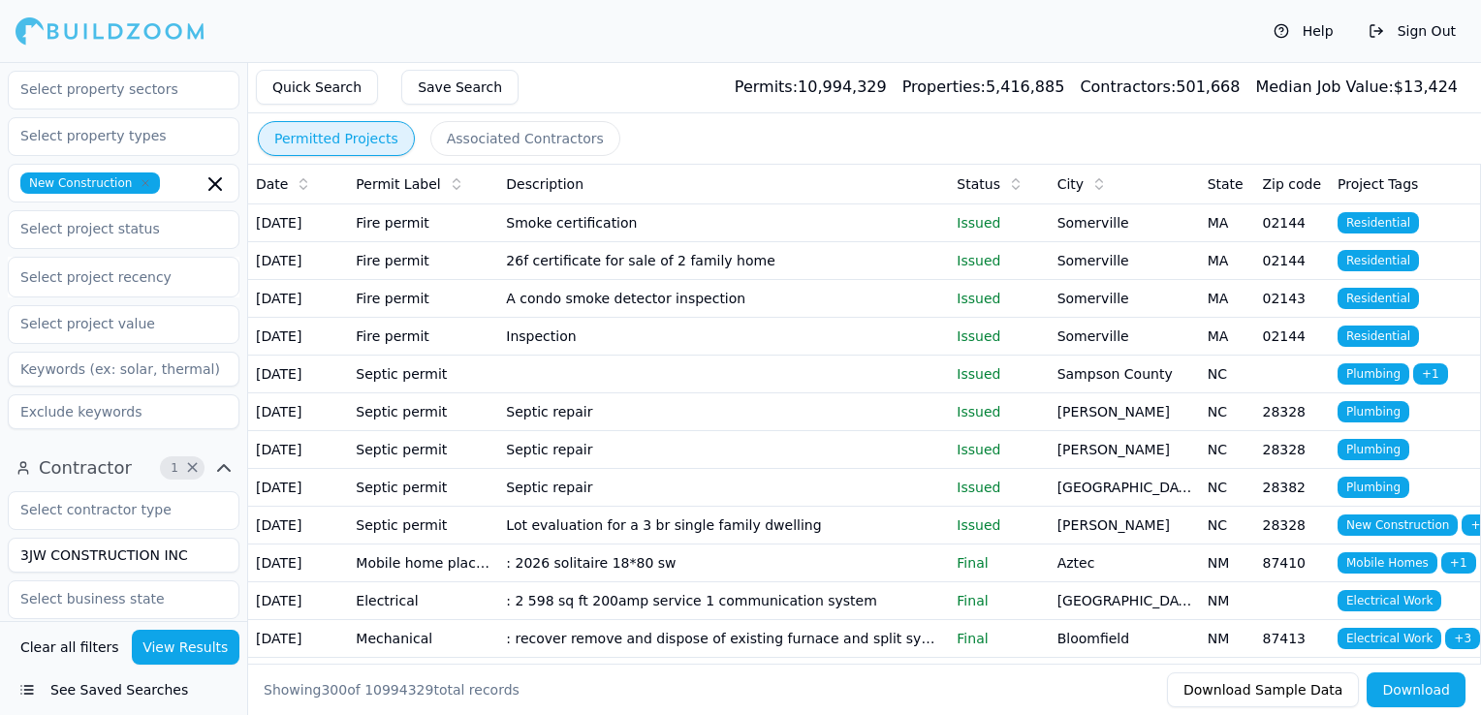
scroll to position [181, 0]
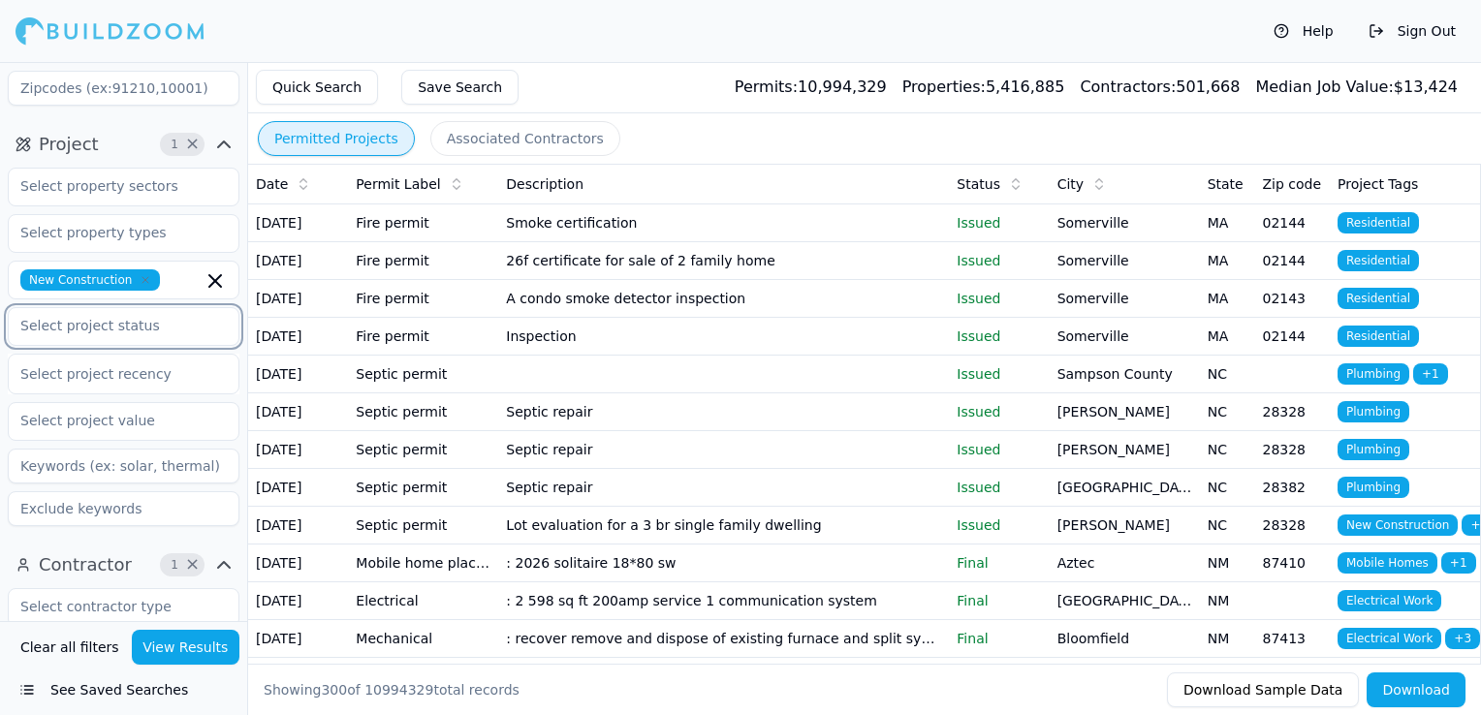
click at [88, 334] on input "text" at bounding box center [111, 325] width 205 height 35
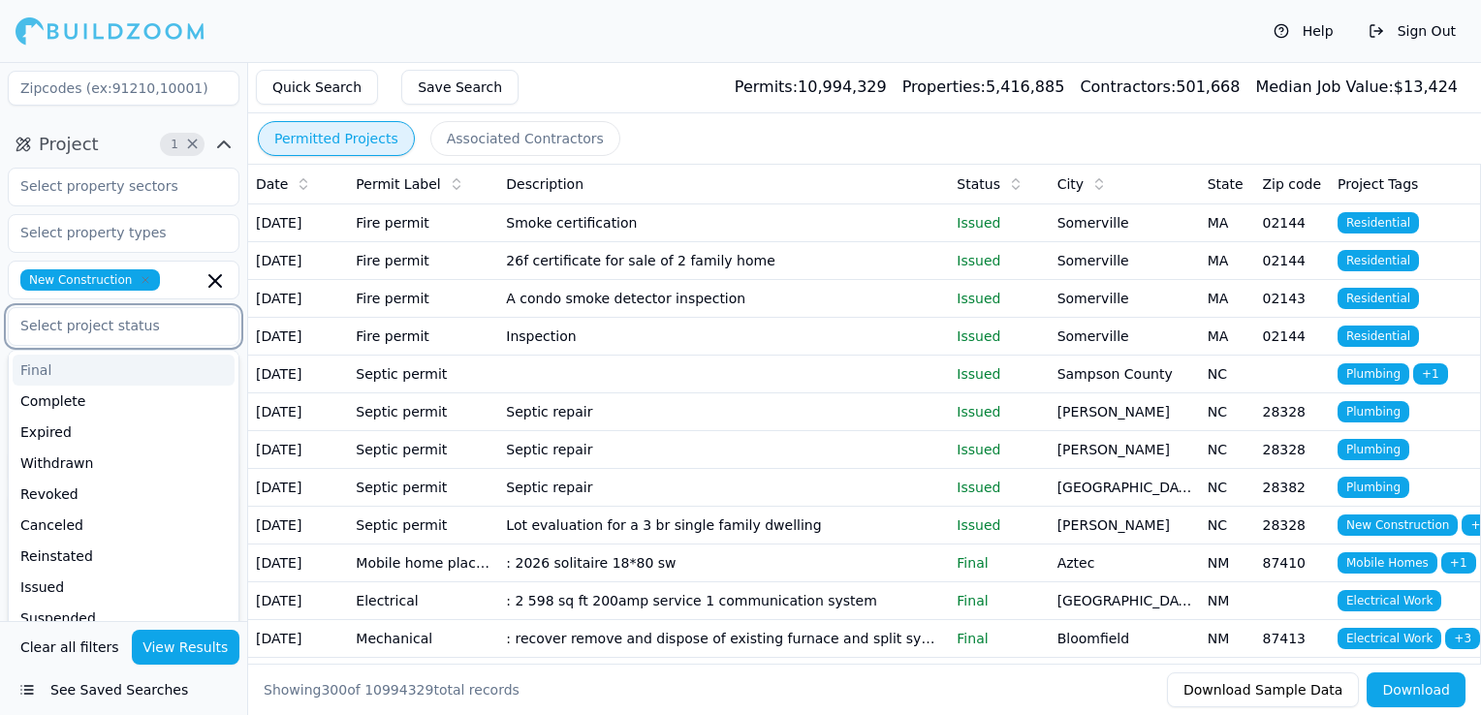
click at [79, 365] on div "Final" at bounding box center [124, 370] width 222 height 31
click at [101, 378] on div "Complete" at bounding box center [124, 370] width 222 height 31
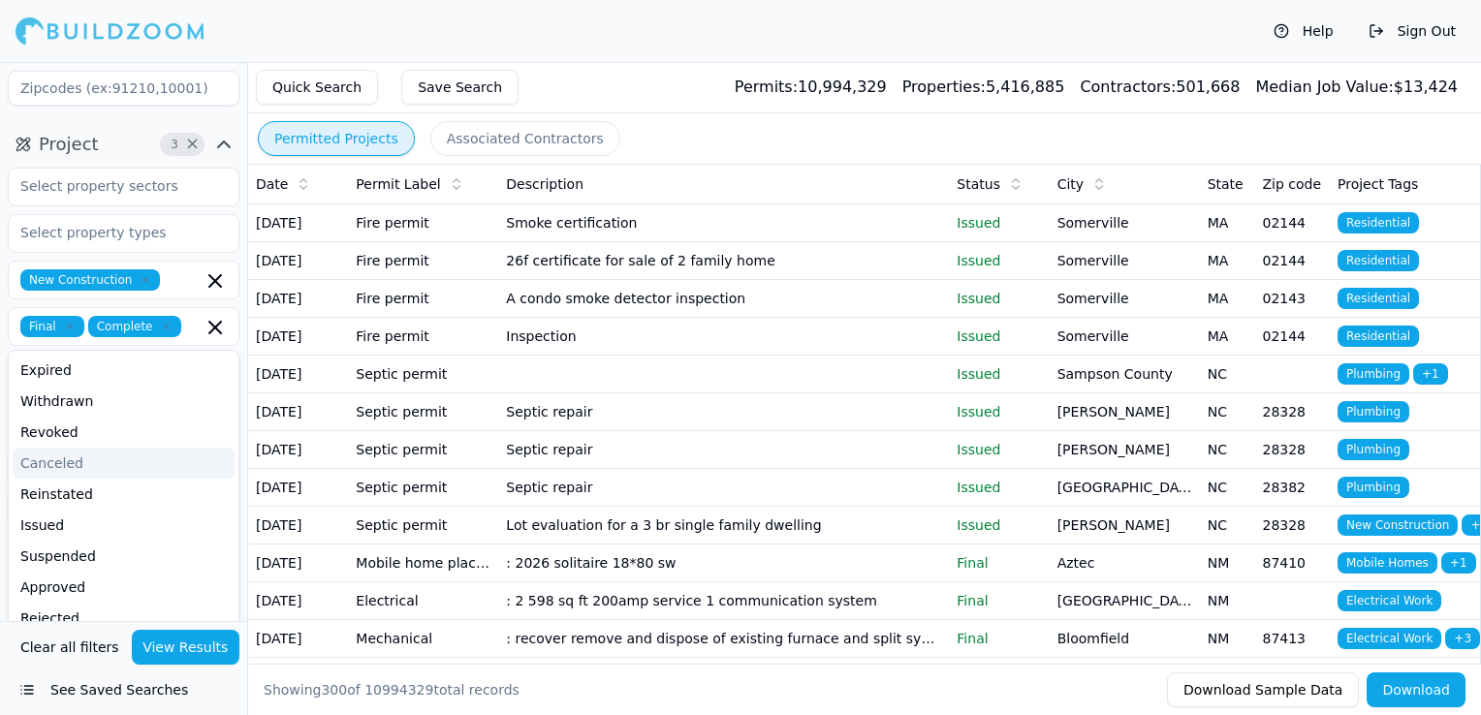
click at [206, 643] on button "View Results" at bounding box center [186, 647] width 109 height 35
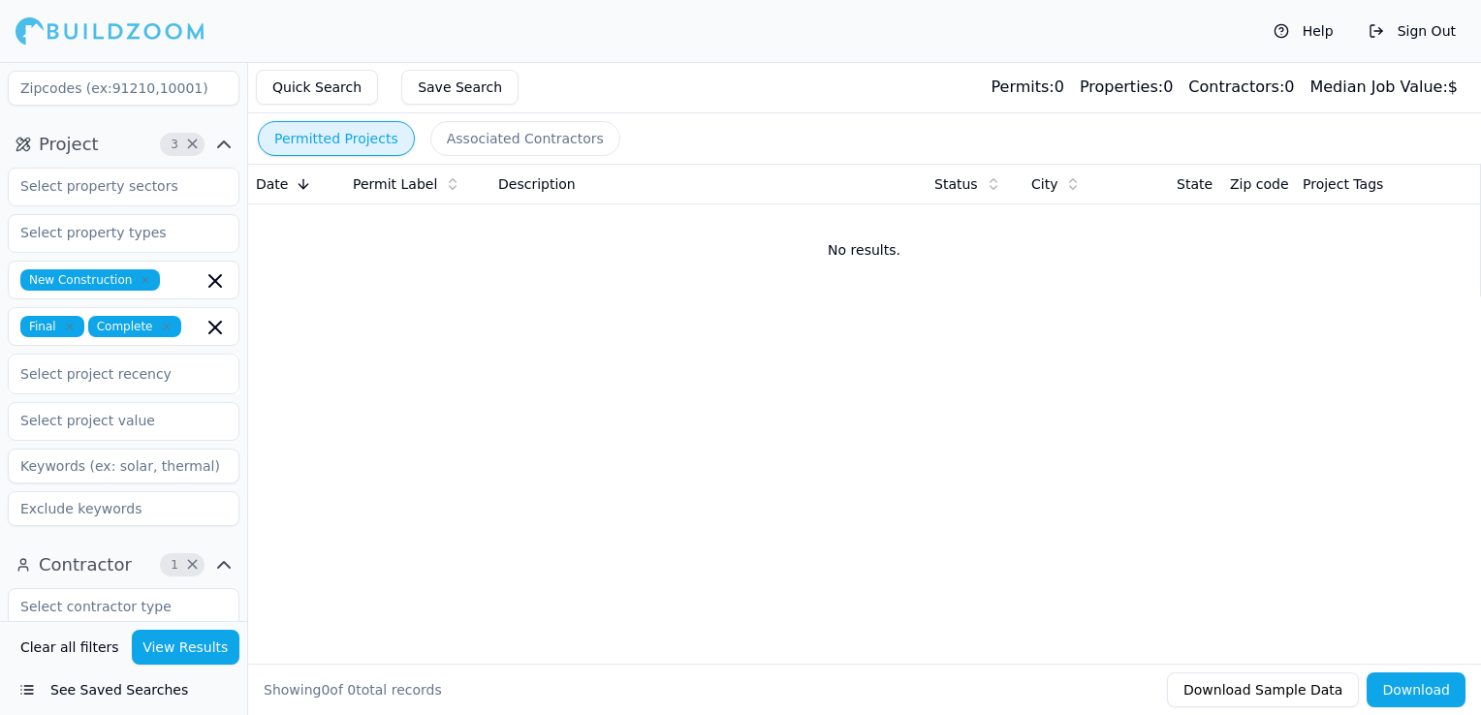
click at [161, 329] on icon "button" at bounding box center [167, 327] width 12 height 12
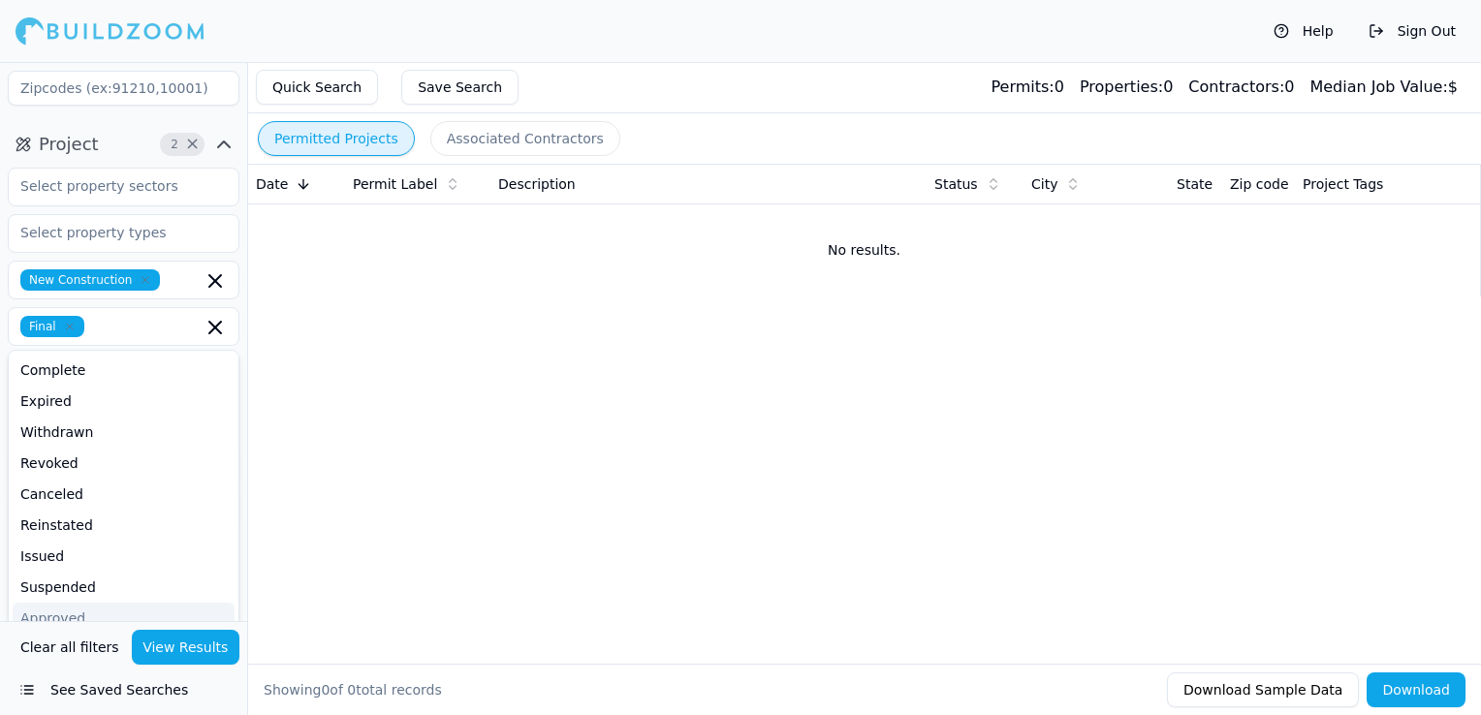
click at [172, 646] on button "View Results" at bounding box center [186, 647] width 109 height 35
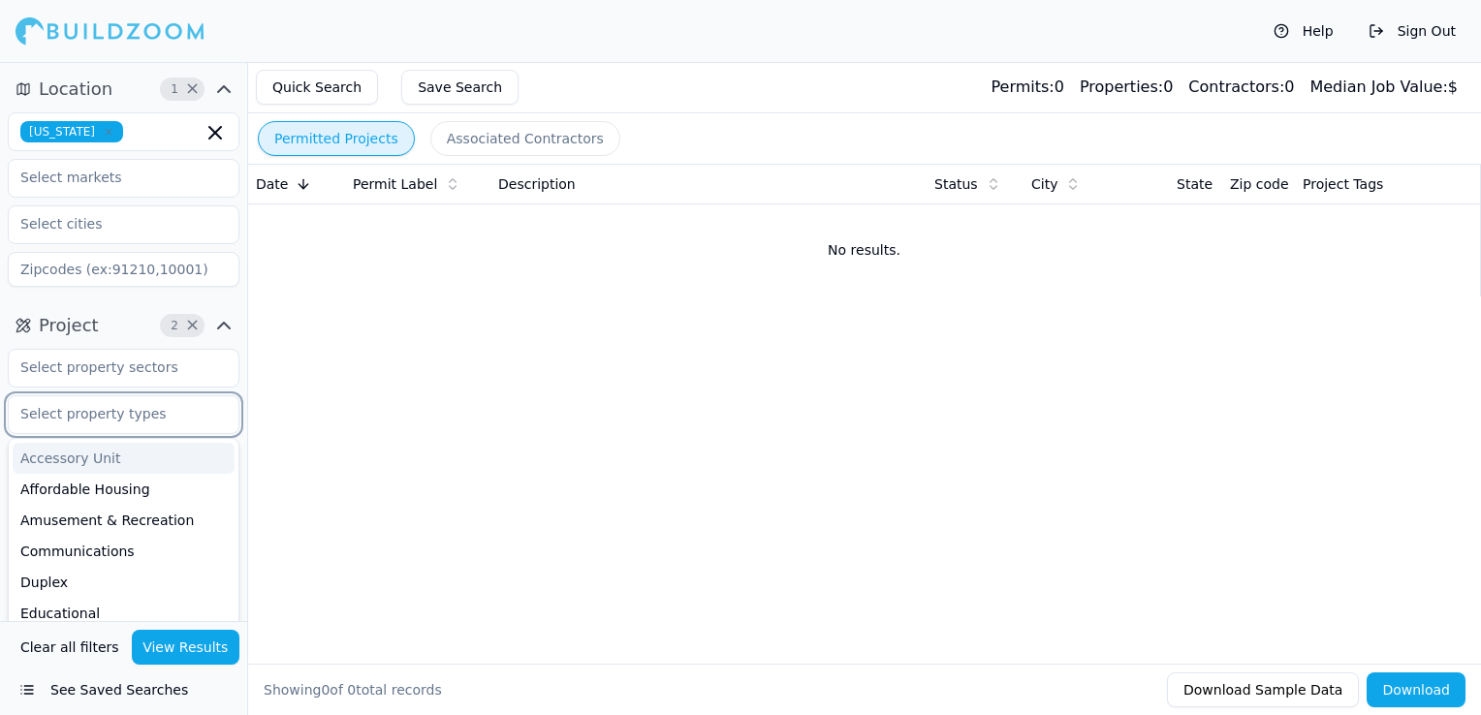
click at [173, 417] on input "text" at bounding box center [111, 413] width 205 height 35
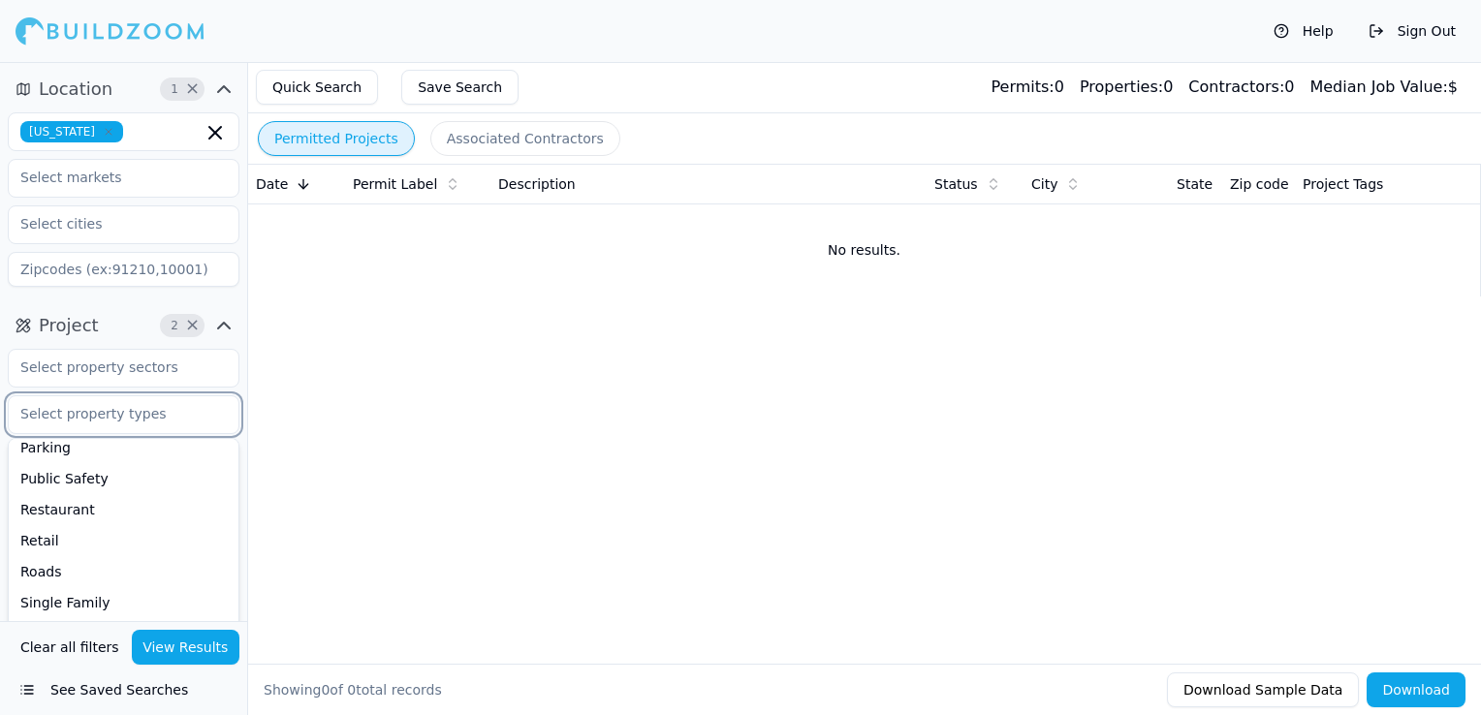
scroll to position [524, 0]
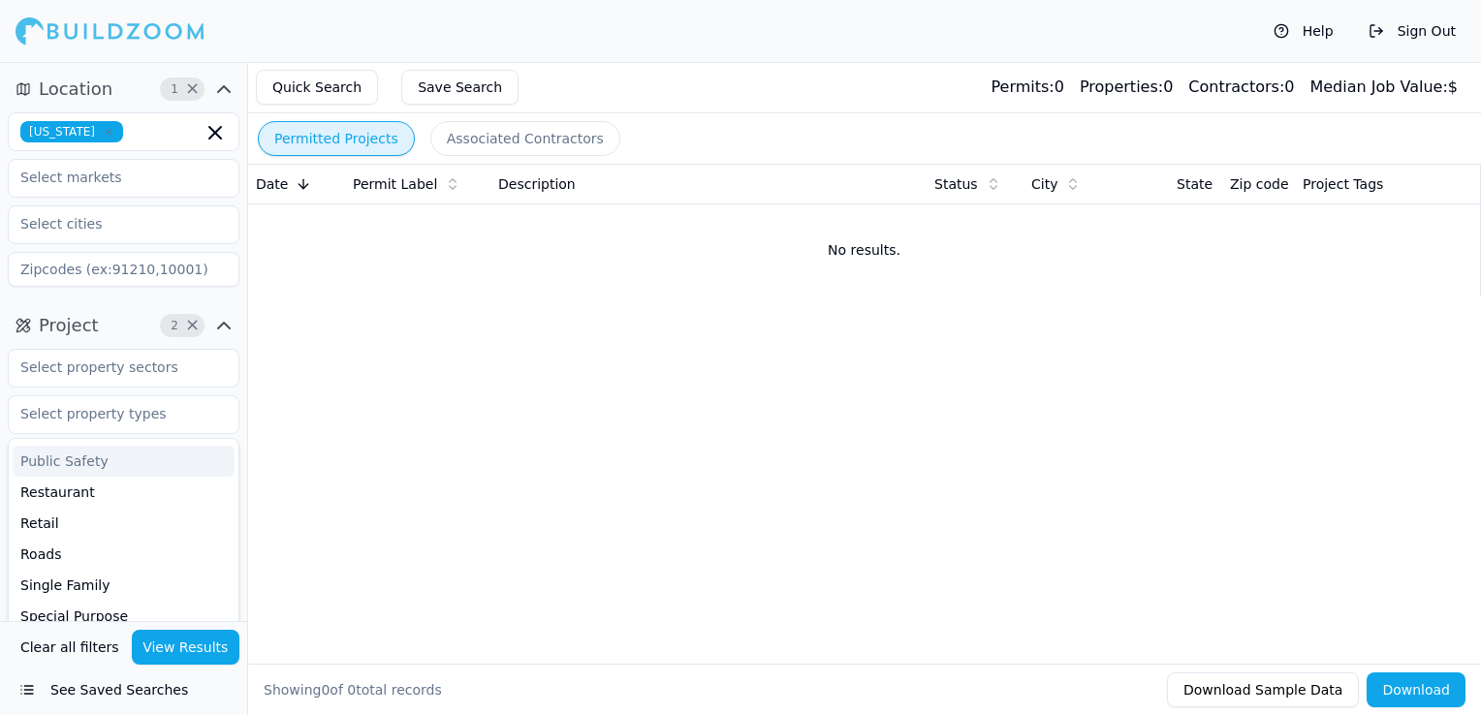
click at [330, 307] on div "Permitted Projects Associated Contractors Date Permit Label Description Status …" at bounding box center [864, 388] width 1234 height 653
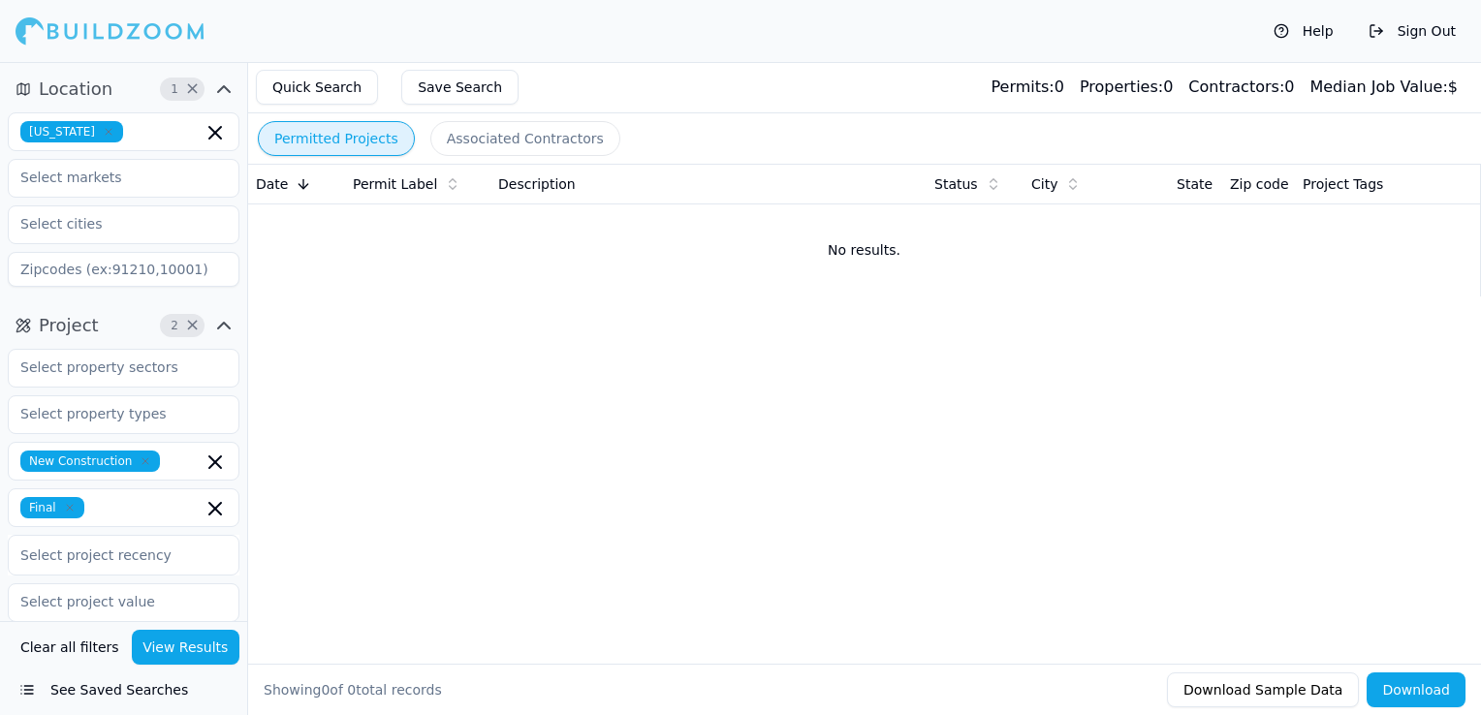
click at [66, 509] on icon "button" at bounding box center [70, 508] width 12 height 12
click at [184, 634] on button "View Results" at bounding box center [186, 647] width 109 height 35
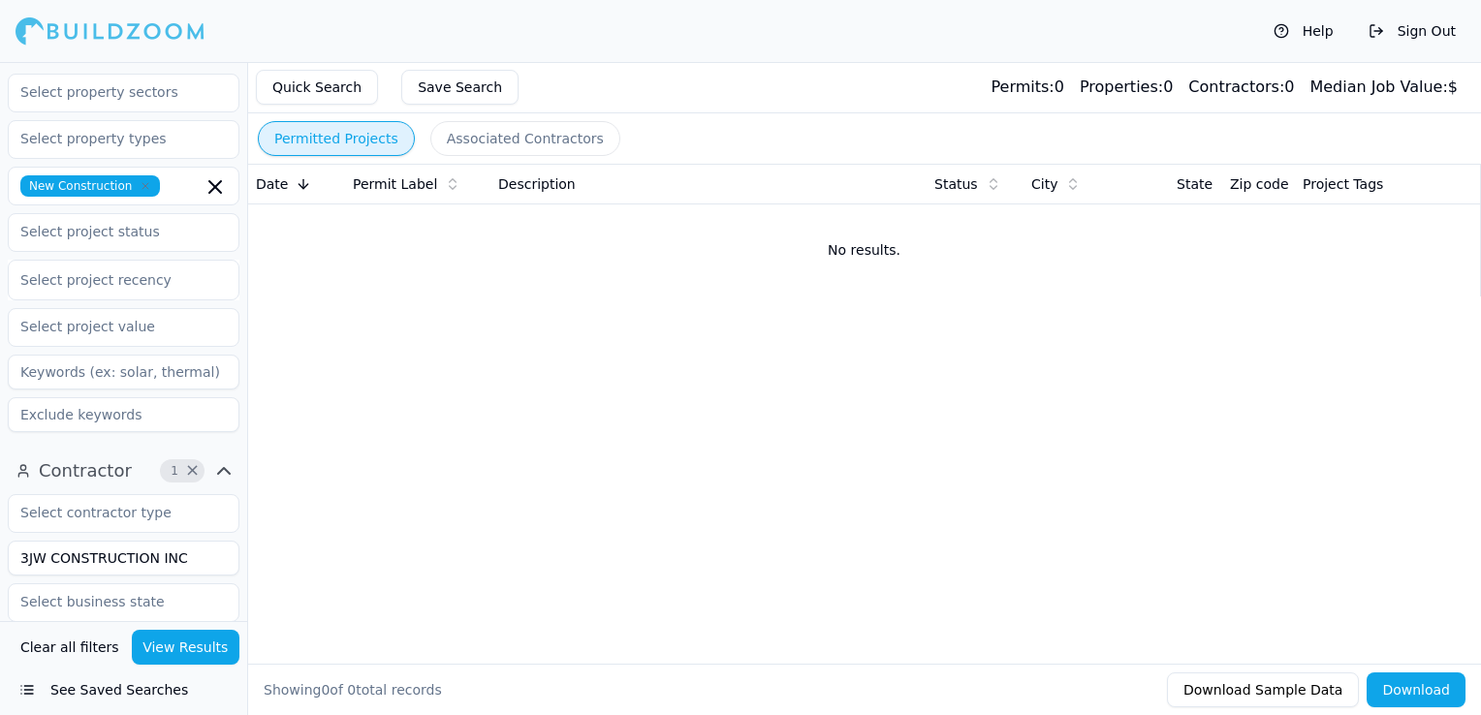
scroll to position [181, 0]
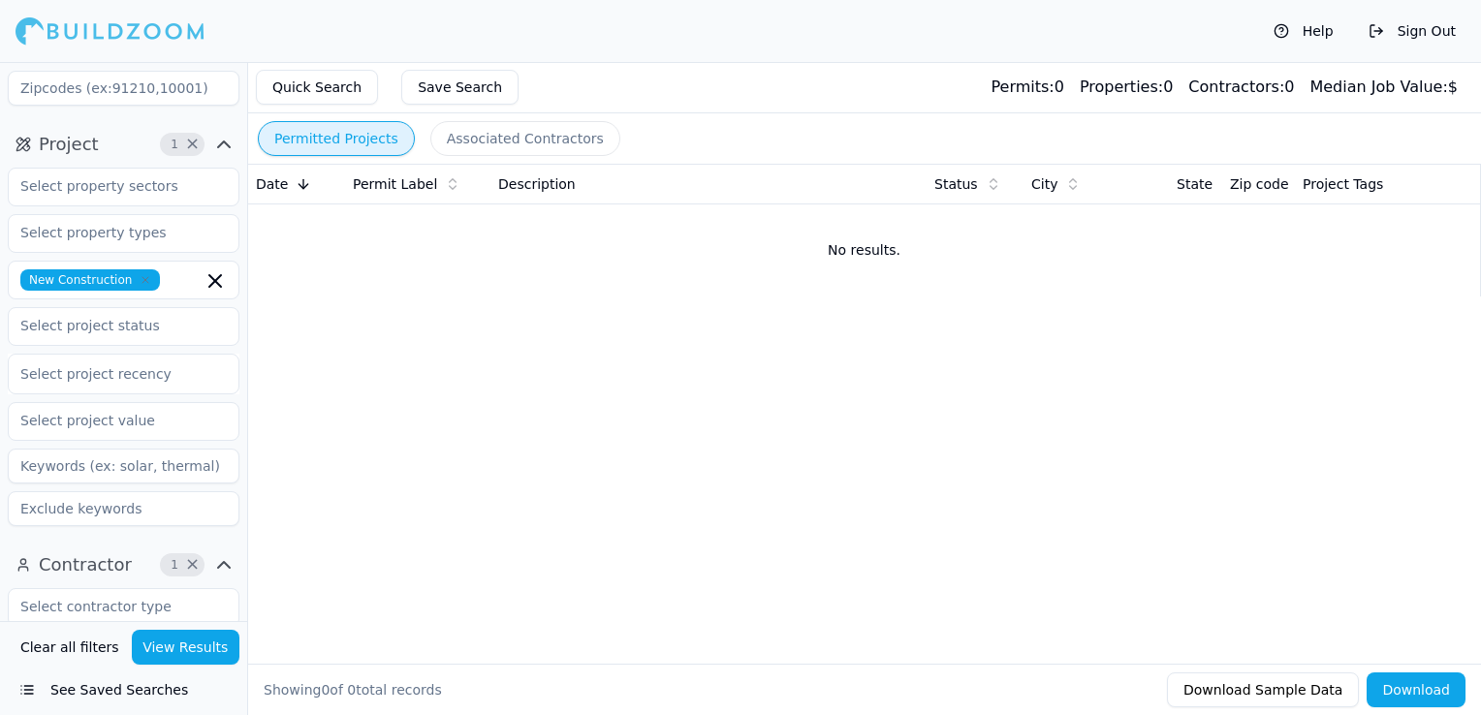
click at [140, 283] on icon "button" at bounding box center [146, 280] width 12 height 12
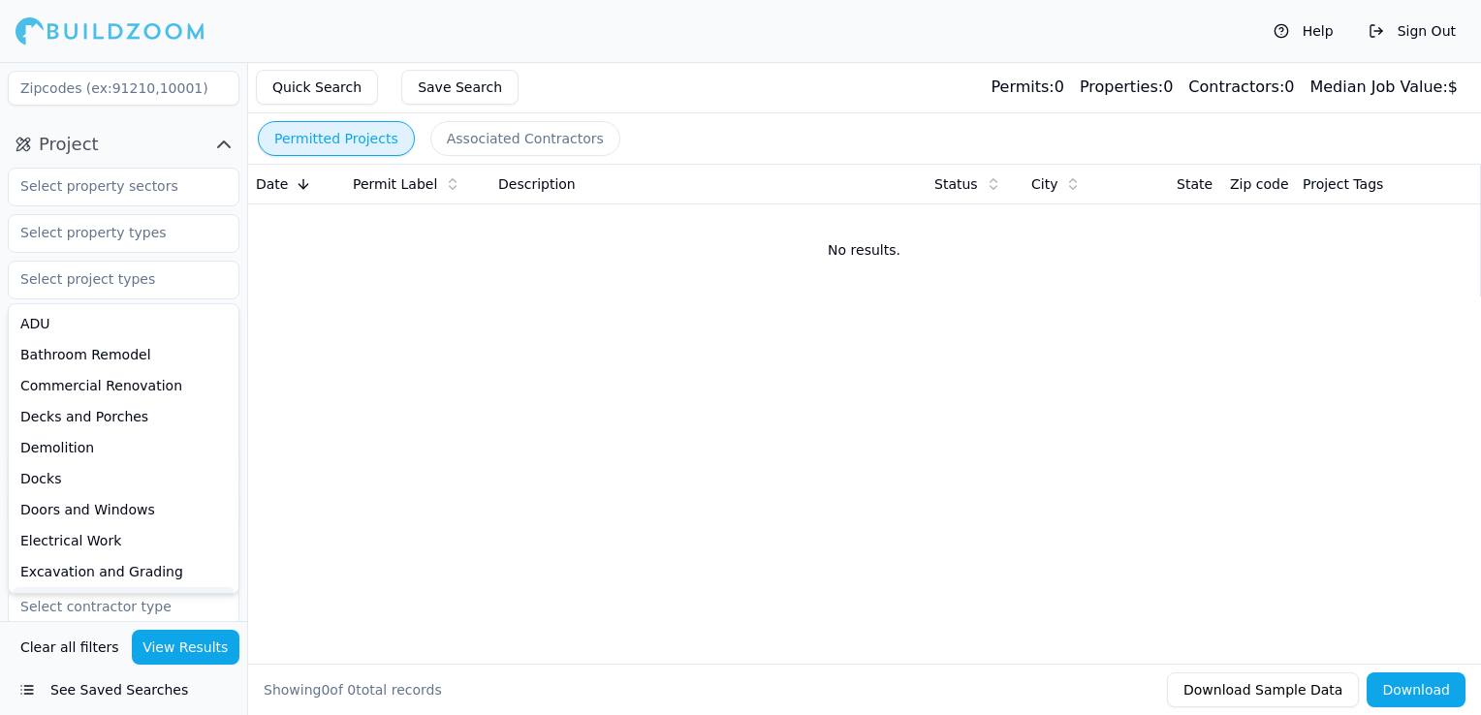
click at [155, 647] on button "View Results" at bounding box center [186, 647] width 109 height 35
